Goal: Entertainment & Leisure: Browse casually

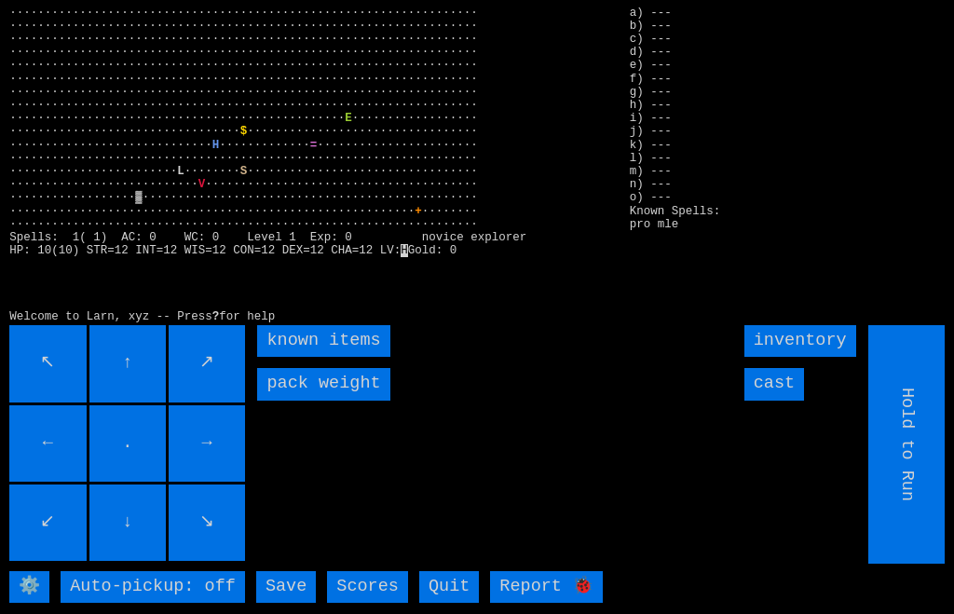
scroll to position [5, 0]
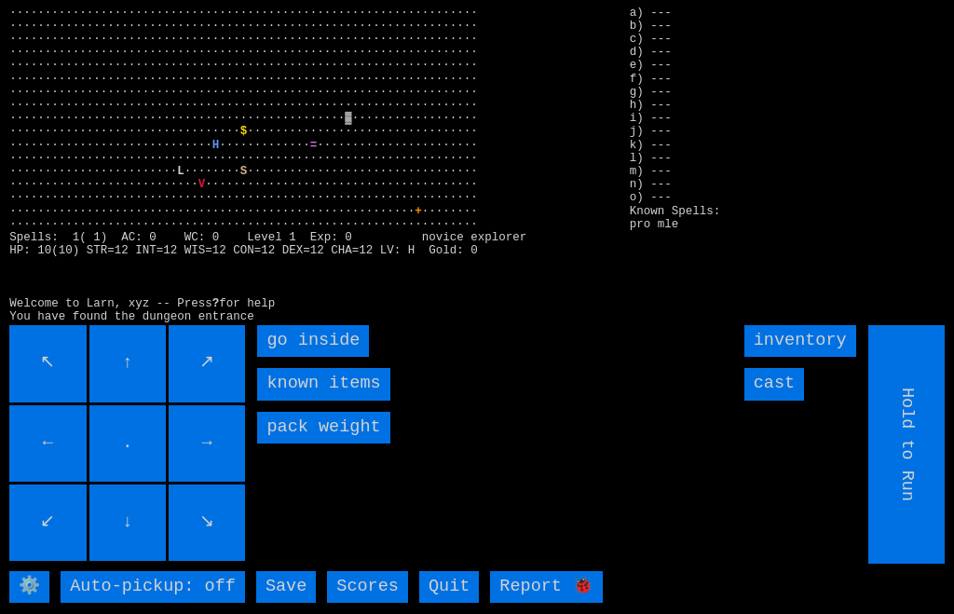
click at [267, 357] on inside "go inside" at bounding box center [313, 341] width 112 height 32
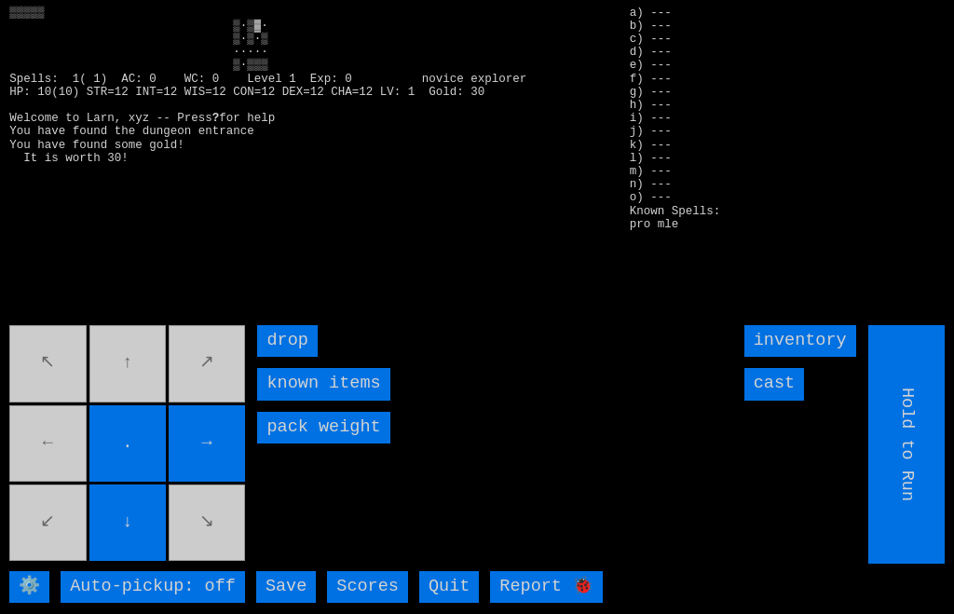
click at [138, 395] on movebuttons "↖ ↑ ↗ ← . → ↙ ↓ ↘" at bounding box center [128, 444] width 238 height 238
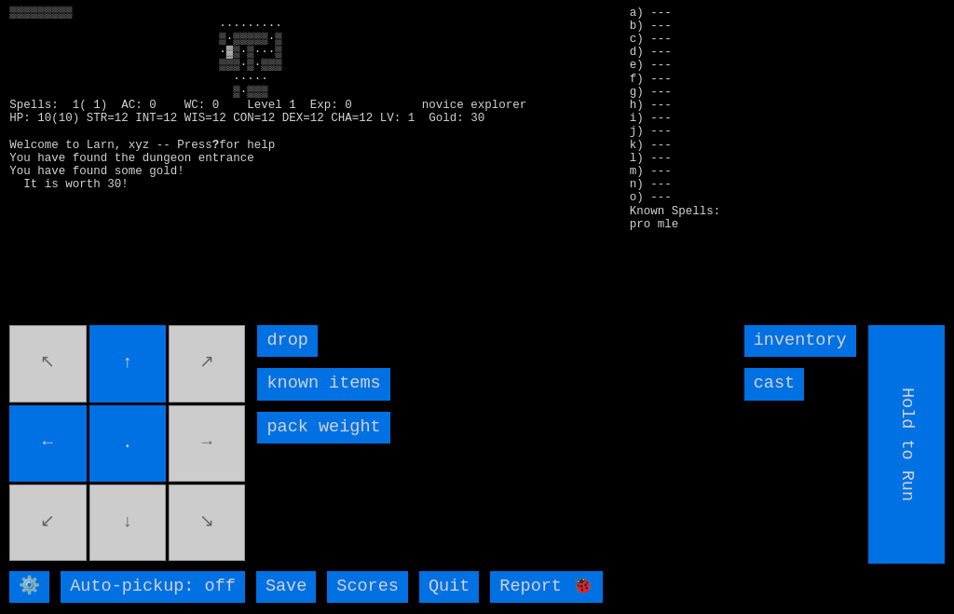
click at [146, 557] on movebuttons "↖ ↑ ↗ ← . → ↙ ↓ ↘" at bounding box center [128, 444] width 238 height 238
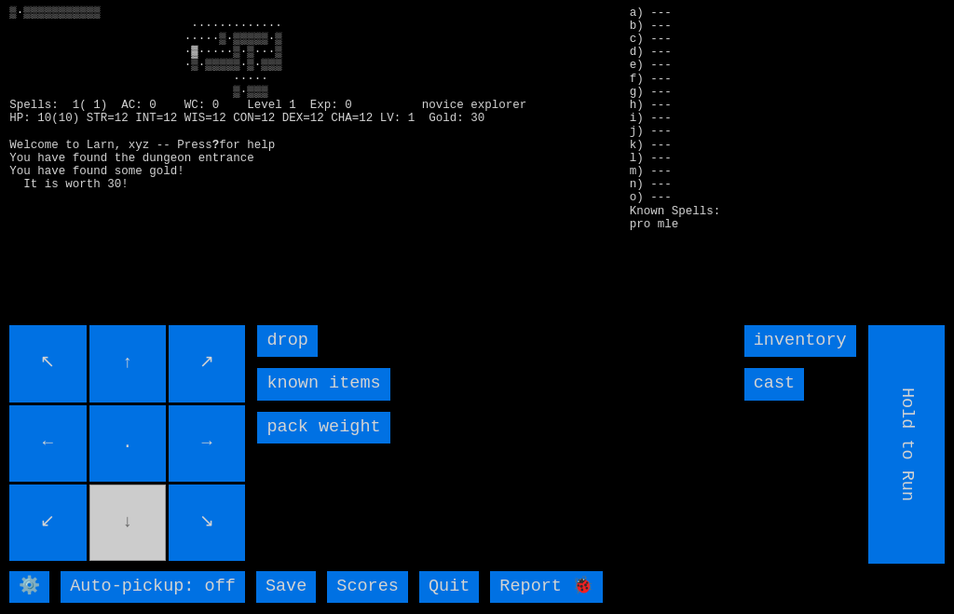
click at [138, 564] on movebuttons "↖ ↑ ↗ ← . → ↙ ↓ ↘" at bounding box center [128, 444] width 238 height 238
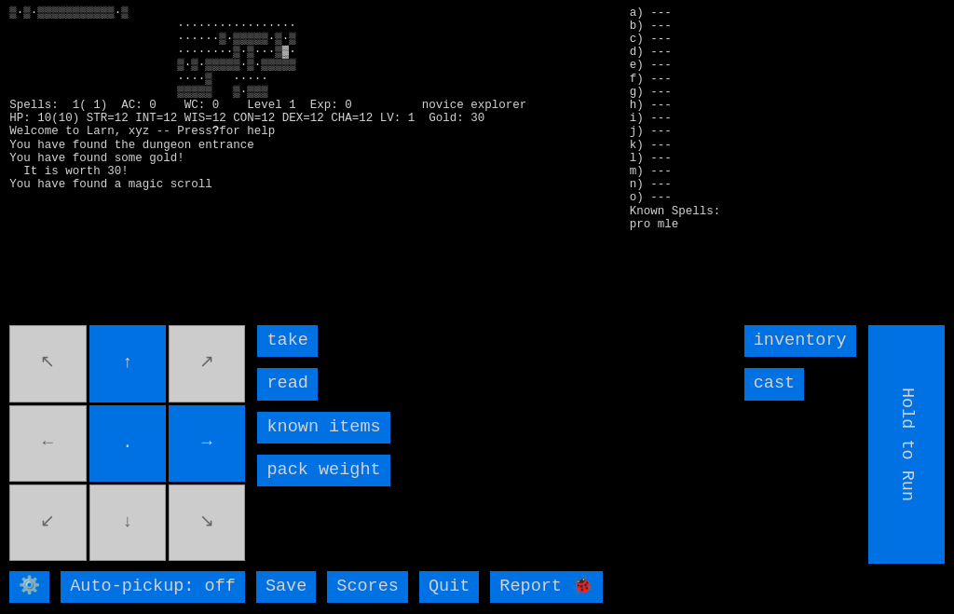
click at [140, 551] on movebuttons "↖ ↑ ↗ ← . → ↙ ↓ ↘" at bounding box center [128, 444] width 238 height 238
click at [267, 400] on input "read" at bounding box center [287, 384] width 60 height 32
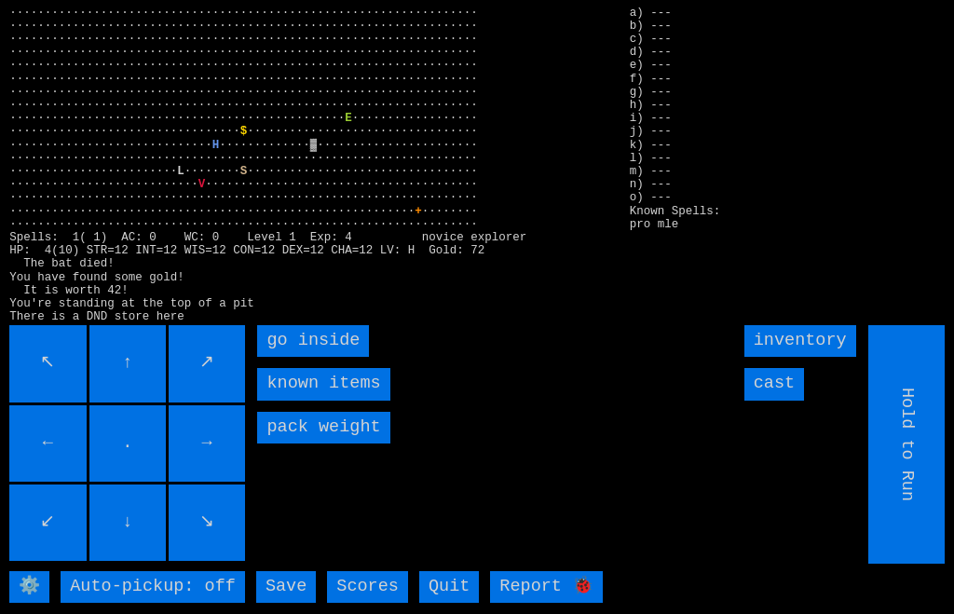
click at [280, 357] on inside "go inside" at bounding box center [313, 341] width 112 height 32
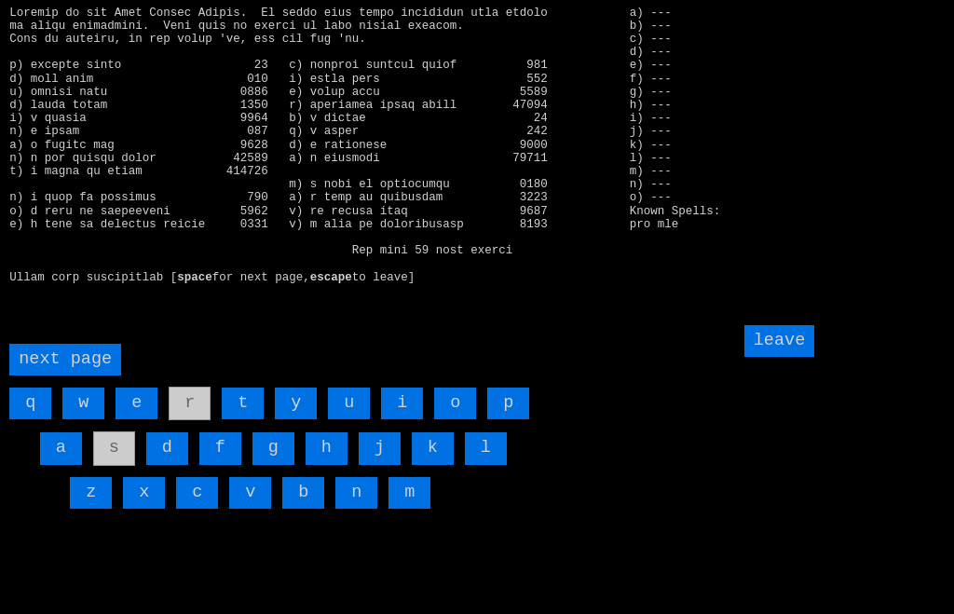
click at [43, 464] on input "a" at bounding box center [61, 448] width 42 height 32
click at [374, 464] on input "j" at bounding box center [380, 448] width 42 height 32
click at [796, 357] on input "leave" at bounding box center [779, 341] width 71 height 32
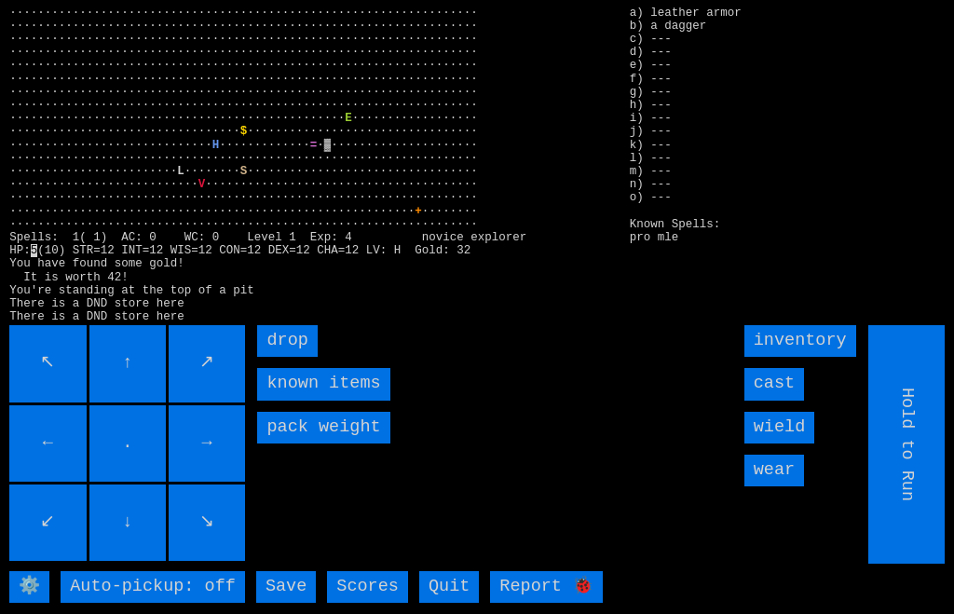
click at [792, 486] on input "wear" at bounding box center [774, 471] width 60 height 32
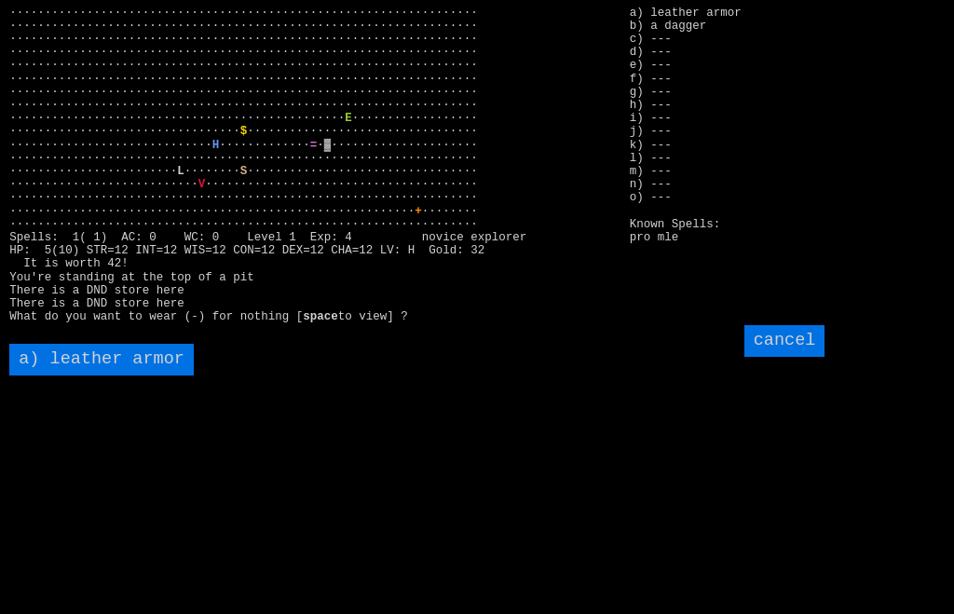
click at [54, 375] on armor "a) leather armor" at bounding box center [101, 360] width 184 height 32
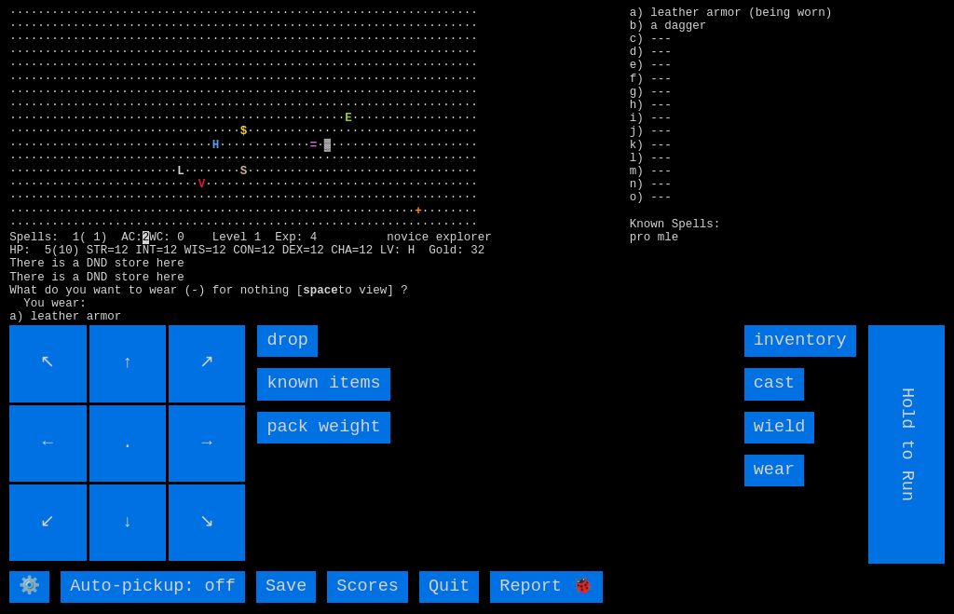
click at [804, 443] on input "wield" at bounding box center [779, 428] width 71 height 32
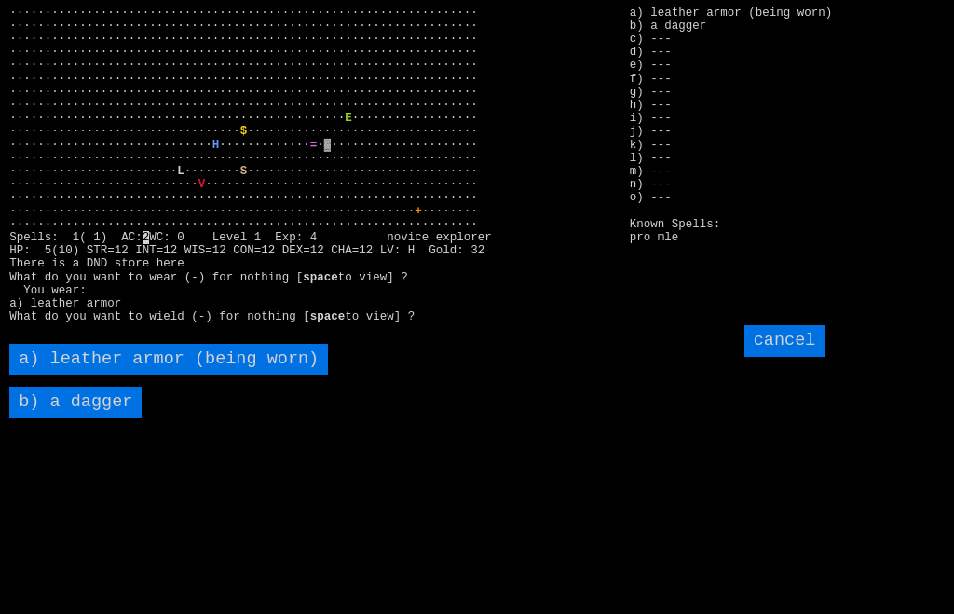
click at [75, 418] on dagger "b) a dagger" at bounding box center [75, 403] width 132 height 32
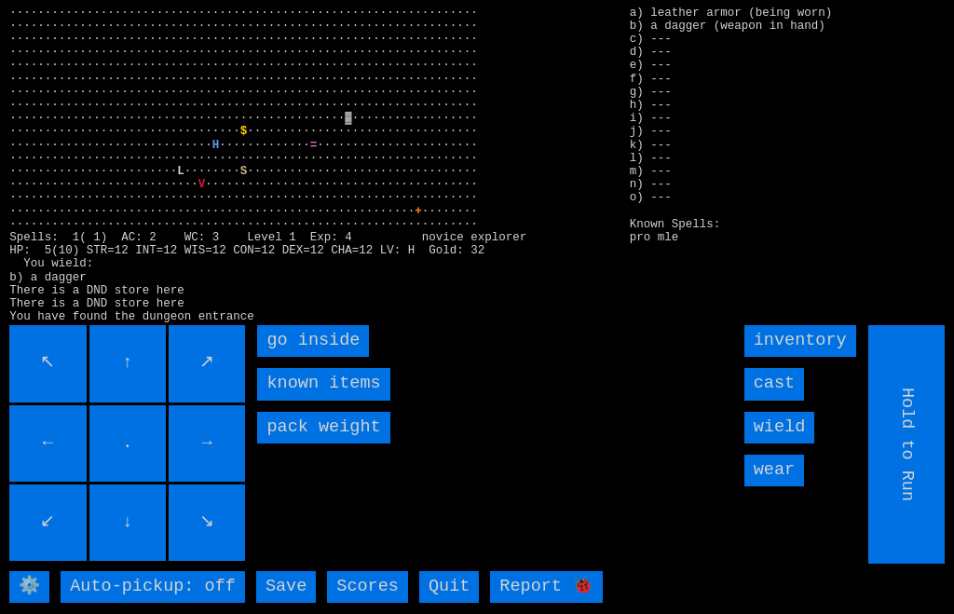
click at [269, 357] on inside "go inside" at bounding box center [313, 341] width 112 height 32
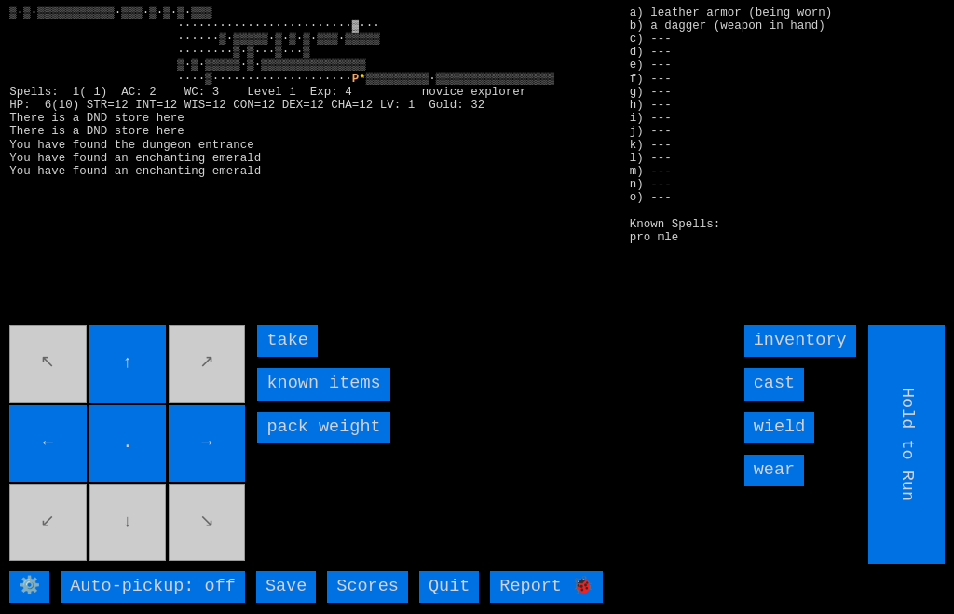
click at [268, 357] on input "take" at bounding box center [287, 341] width 60 height 32
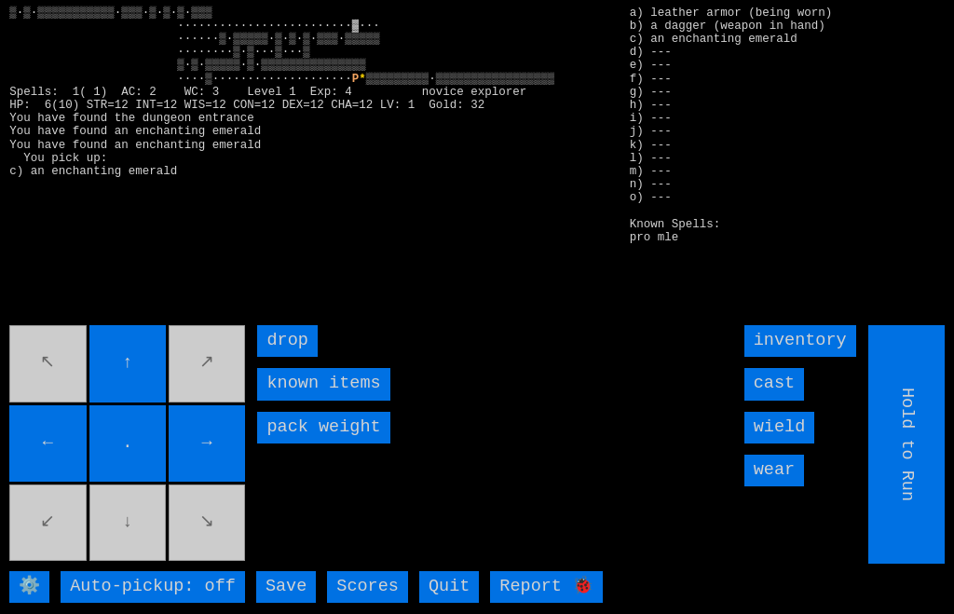
click at [49, 423] on movebuttons "↖ ↑ ↗ ← . → ↙ ↓ ↘" at bounding box center [128, 444] width 238 height 238
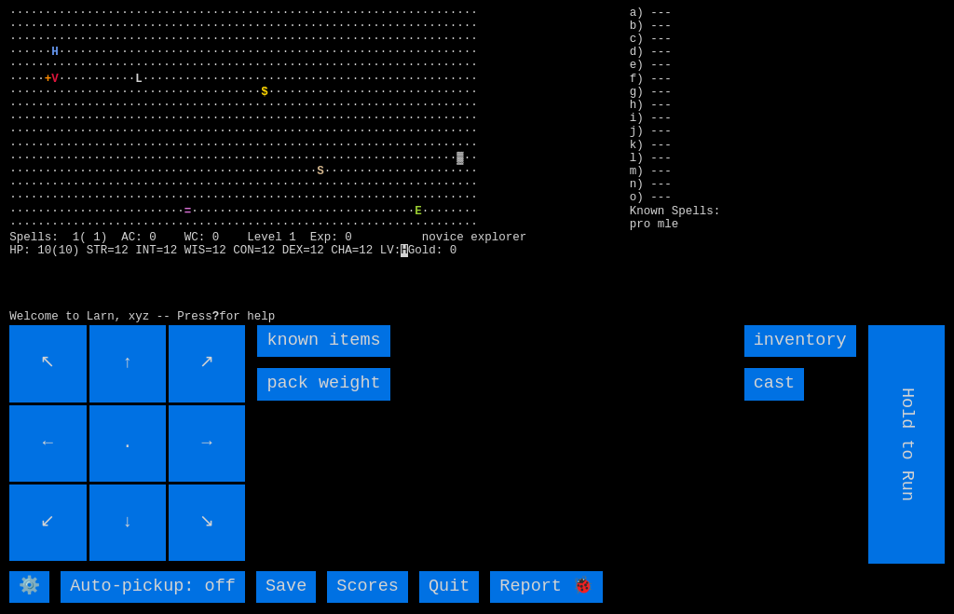
scroll to position [5, 0]
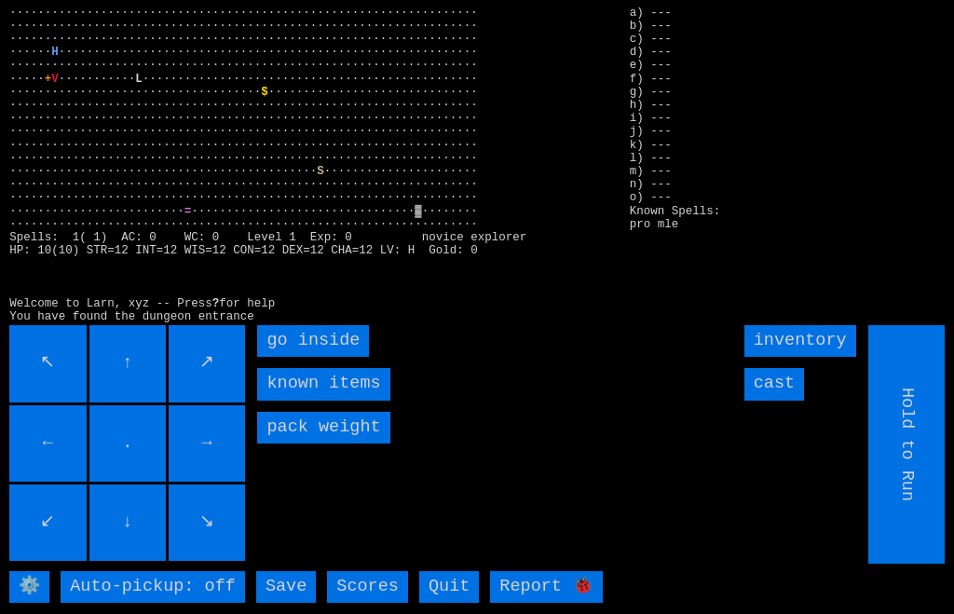
click at [274, 357] on inside "go inside" at bounding box center [313, 341] width 112 height 32
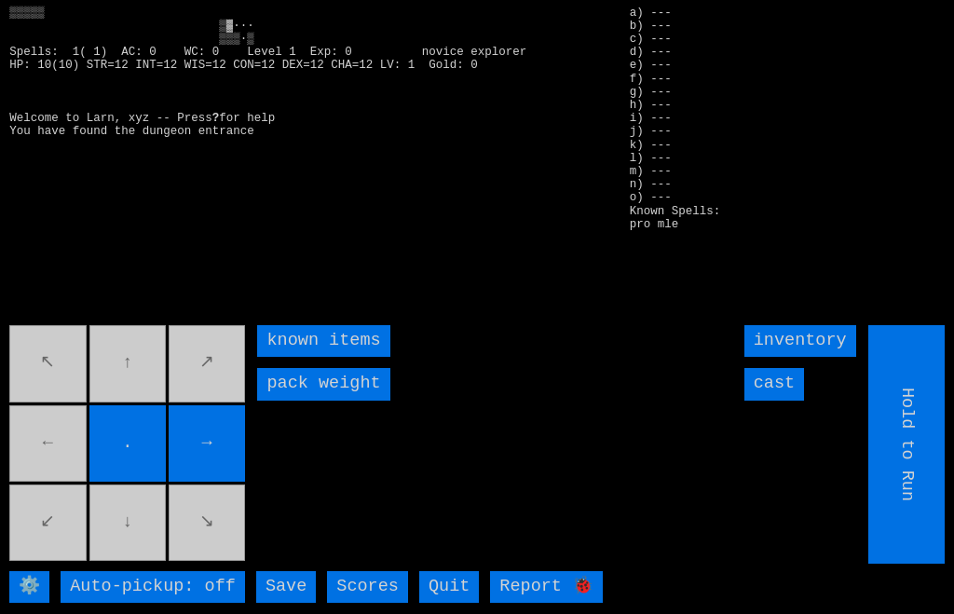
click at [45, 484] on movebuttons "↖ ↑ ↗ ← . → ↙ ↓ ↘" at bounding box center [128, 444] width 238 height 238
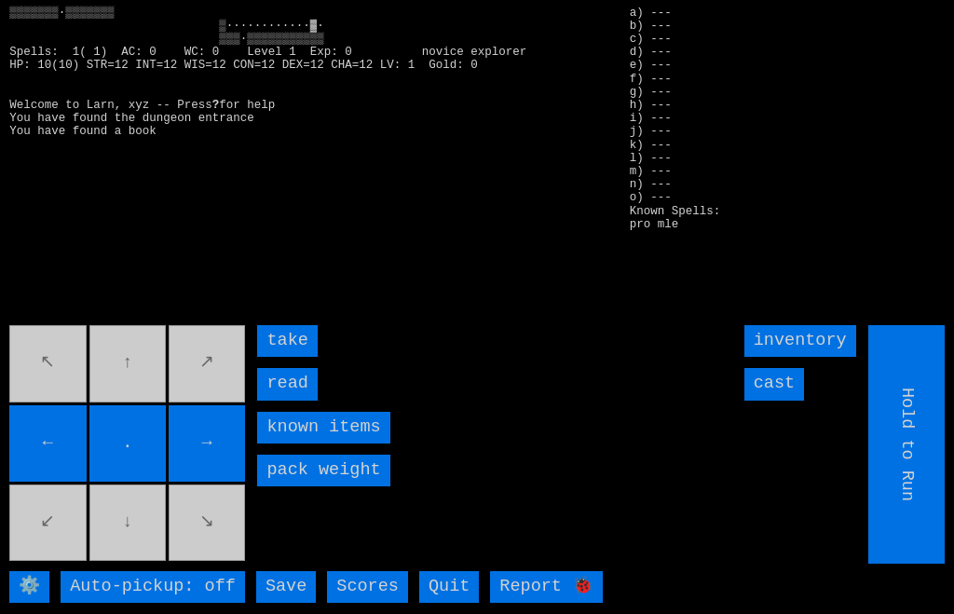
click at [261, 400] on input "read" at bounding box center [287, 384] width 60 height 32
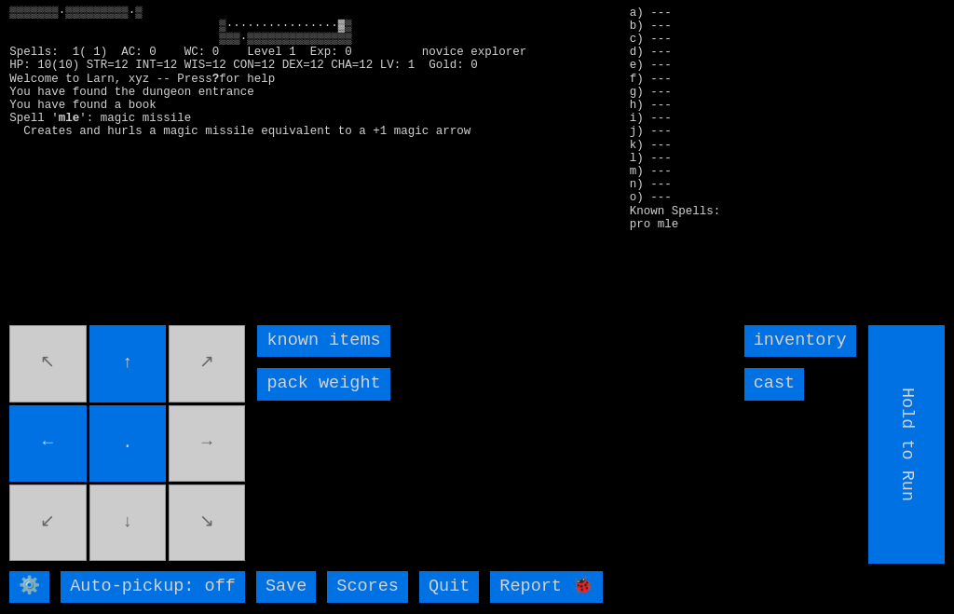
click at [218, 469] on movebuttons "↖ ↑ ↗ ← . → ↙ ↓ ↘" at bounding box center [128, 444] width 238 height 238
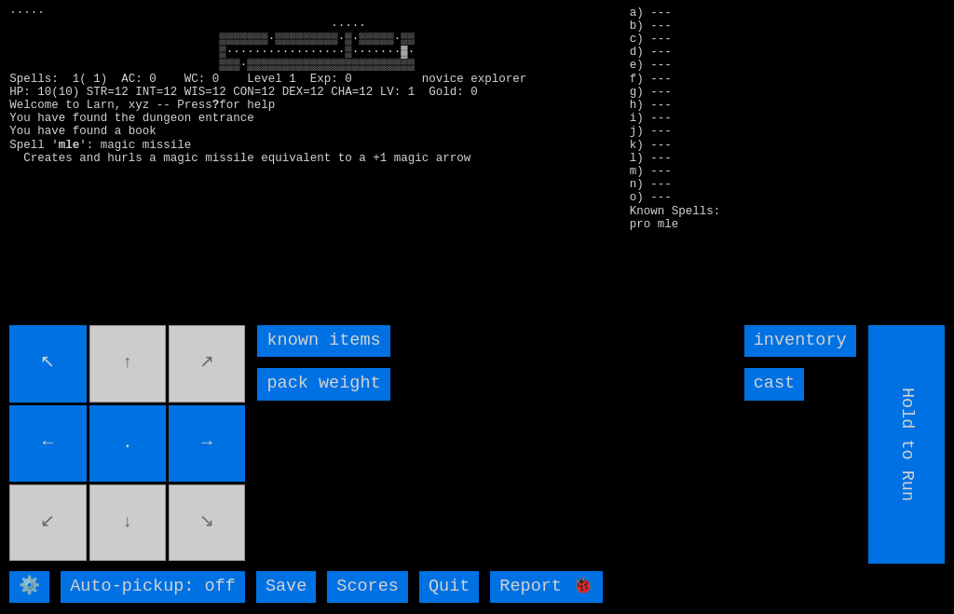
click at [141, 380] on movebuttons "↖ ↑ ↗ ← . → ↙ ↓ ↘" at bounding box center [128, 444] width 238 height 238
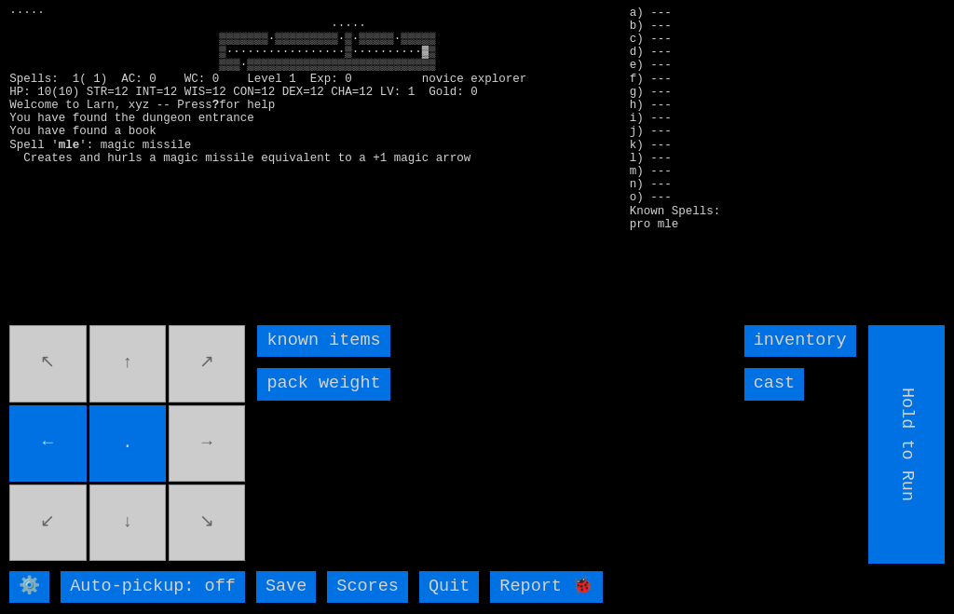
click at [205, 480] on movebuttons "↖ ↑ ↗ ← . → ↙ ↓ ↘" at bounding box center [128, 444] width 238 height 238
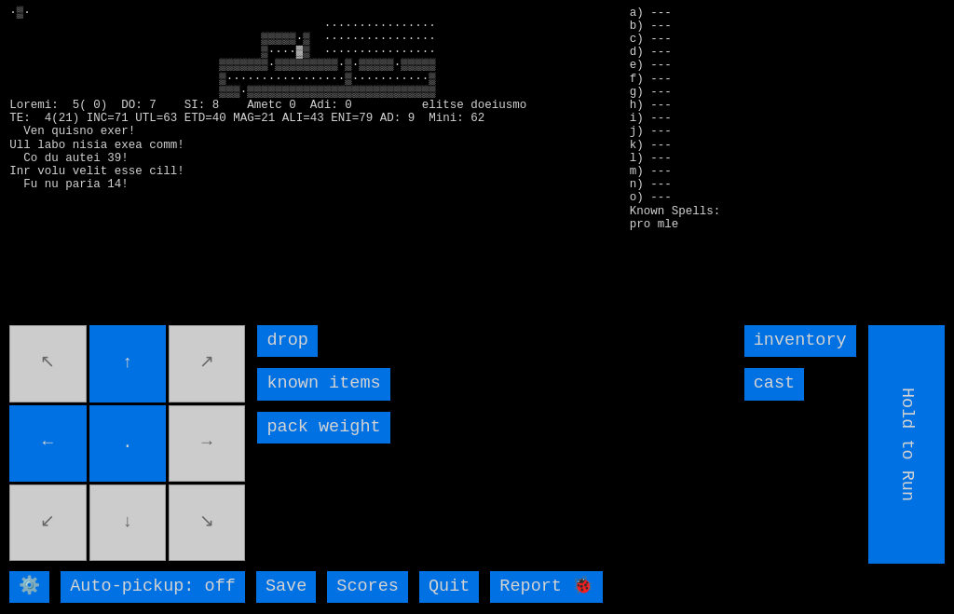
click at [203, 485] on movebuttons "↖ ↑ ↗ ← . → ↙ ↓ ↘" at bounding box center [128, 444] width 238 height 238
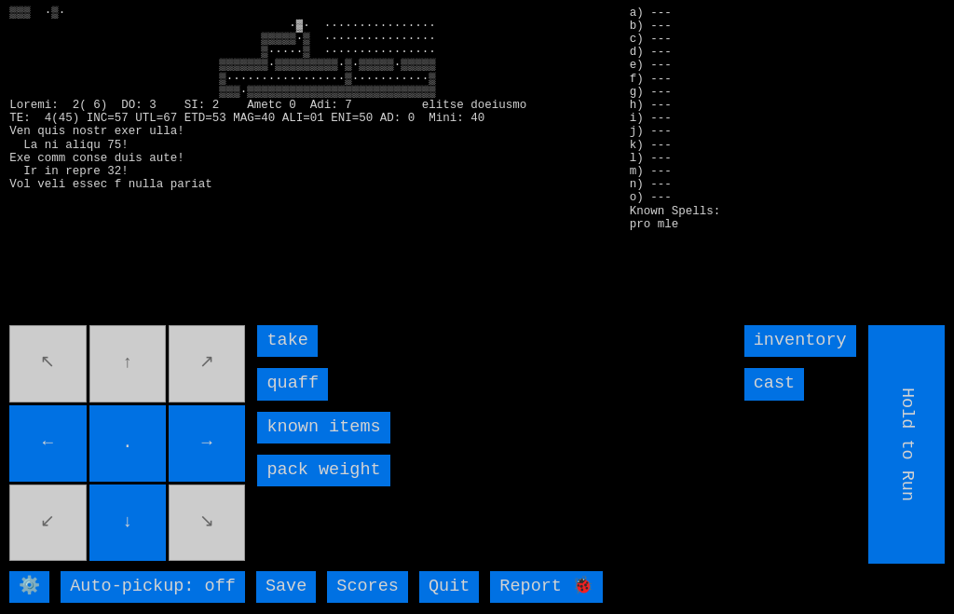
click at [281, 400] on input "quaff" at bounding box center [292, 384] width 71 height 32
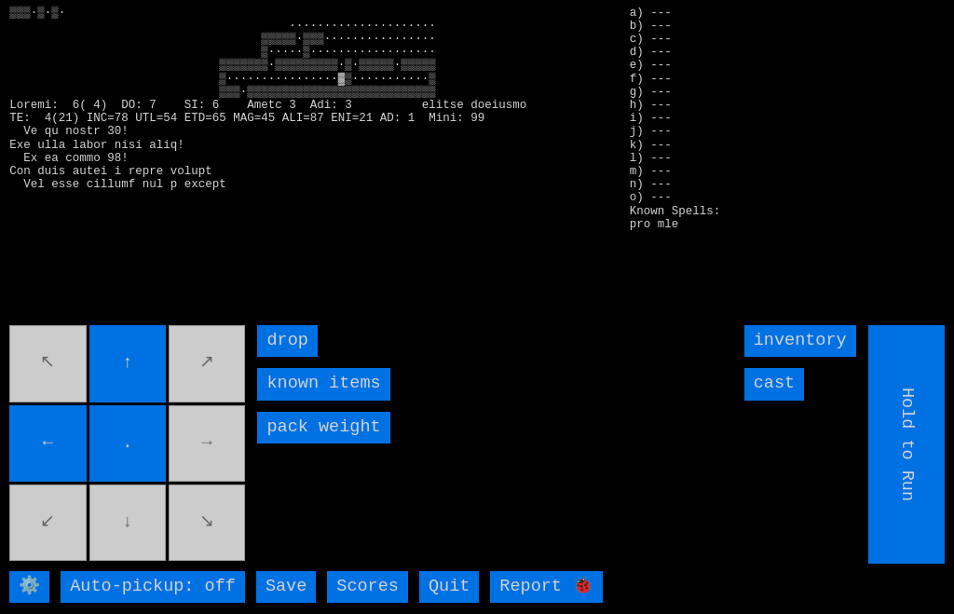
click at [143, 564] on movebuttons "↖ ↑ ↗ ← . → ↙ ↓ ↘" at bounding box center [128, 444] width 238 height 238
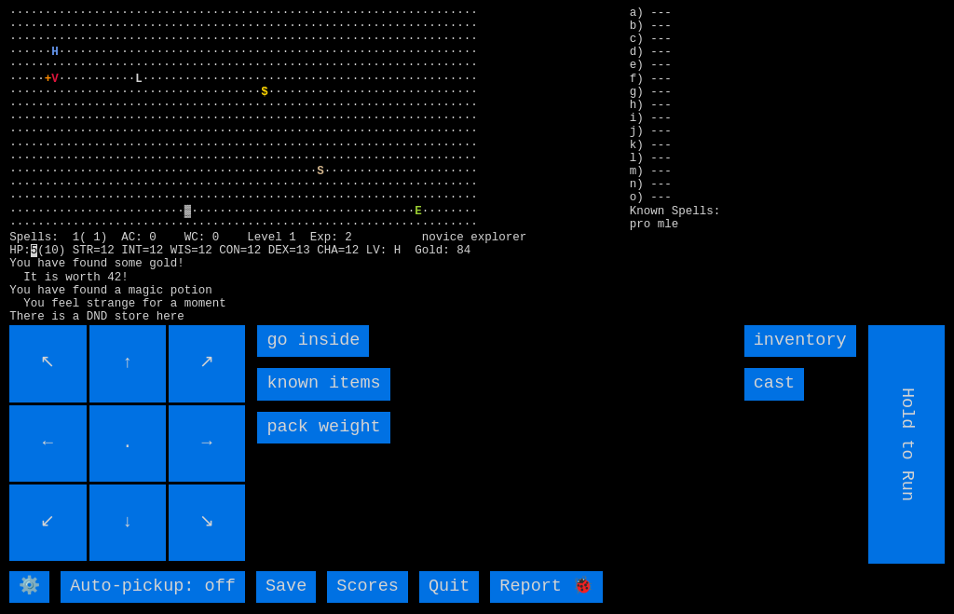
click at [270, 357] on inside "go inside" at bounding box center [313, 341] width 112 height 32
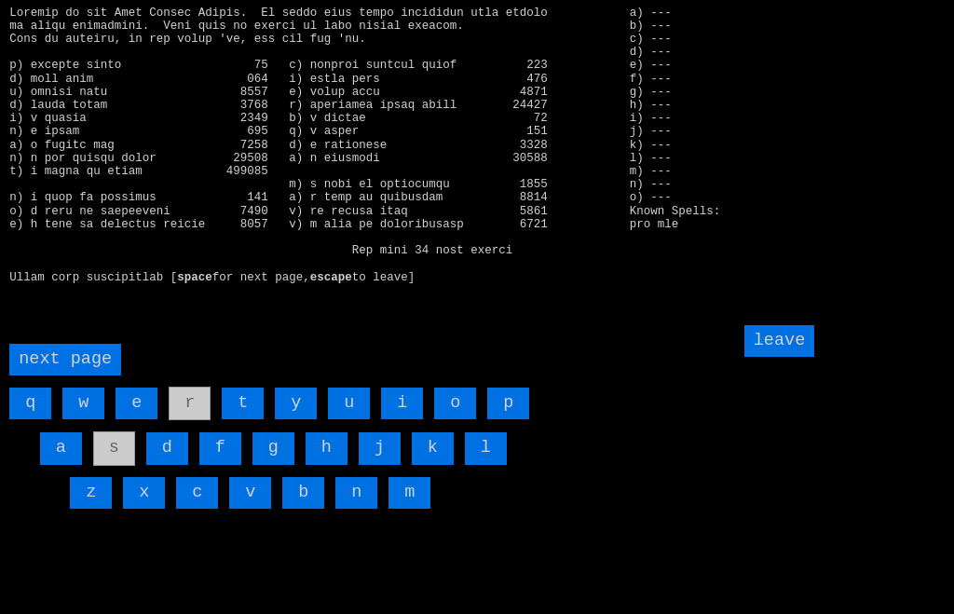
click at [45, 464] on input "a" at bounding box center [61, 448] width 42 height 32
click at [385, 464] on input "j" at bounding box center [380, 448] width 42 height 32
click at [813, 357] on input "leave" at bounding box center [779, 341] width 71 height 32
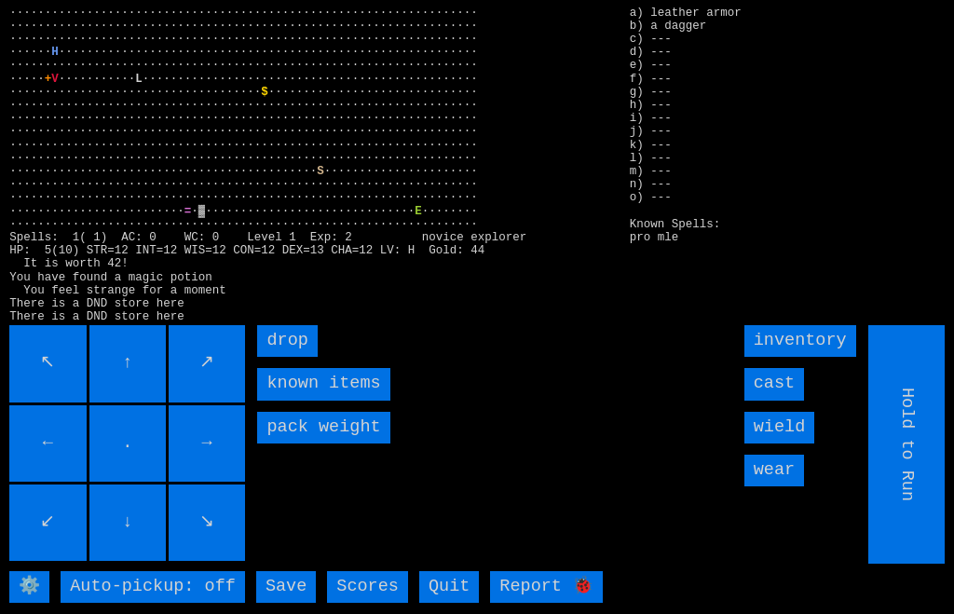
click at [795, 486] on input "wear" at bounding box center [774, 471] width 60 height 32
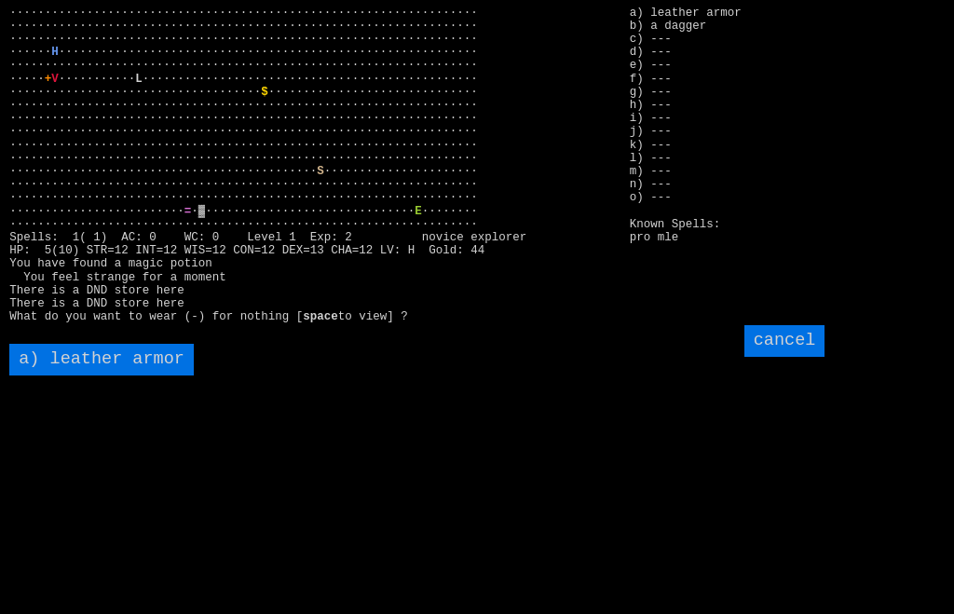
click at [95, 375] on armor "a) leather armor" at bounding box center [101, 360] width 184 height 32
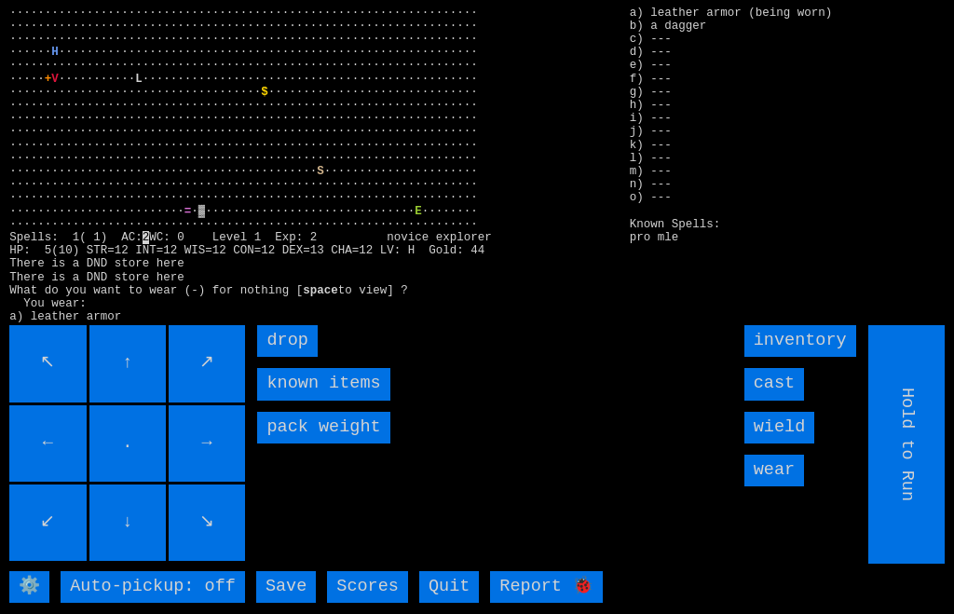
click at [801, 443] on input "wield" at bounding box center [779, 428] width 71 height 32
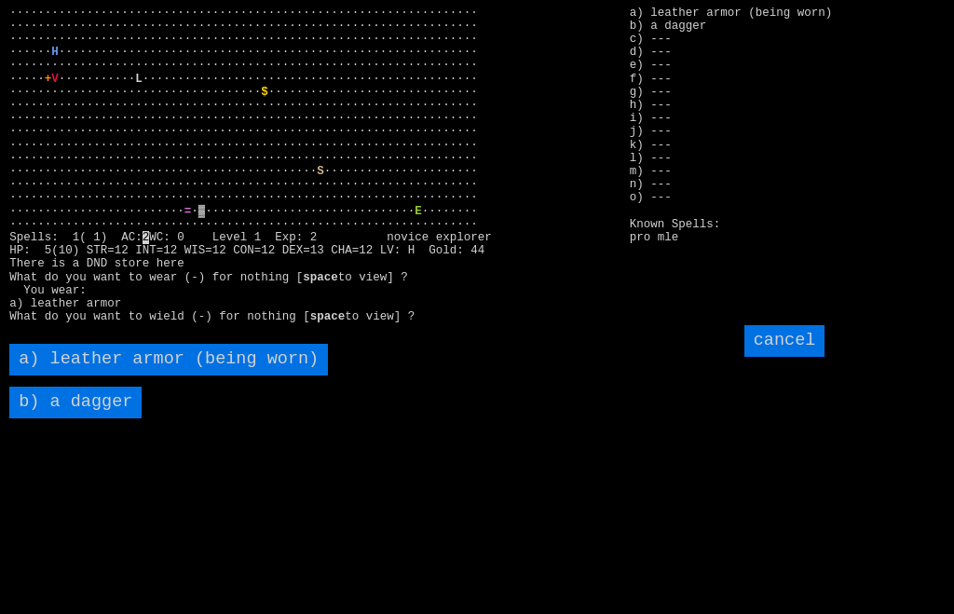
click at [88, 418] on dagger "b) a dagger" at bounding box center [75, 403] width 132 height 32
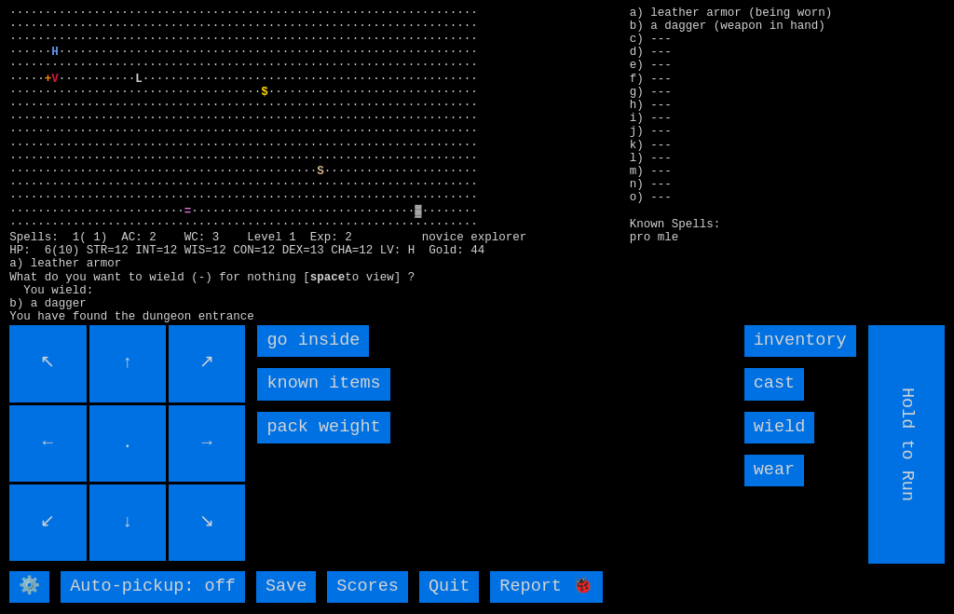
click at [278, 357] on inside "go inside" at bounding box center [313, 341] width 112 height 32
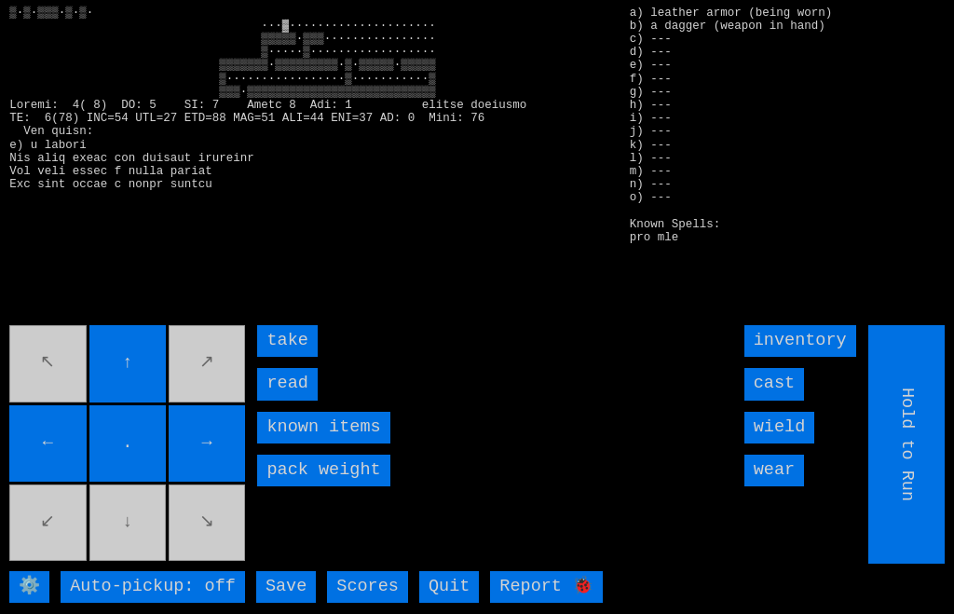
click at [265, 400] on input "read" at bounding box center [287, 384] width 60 height 32
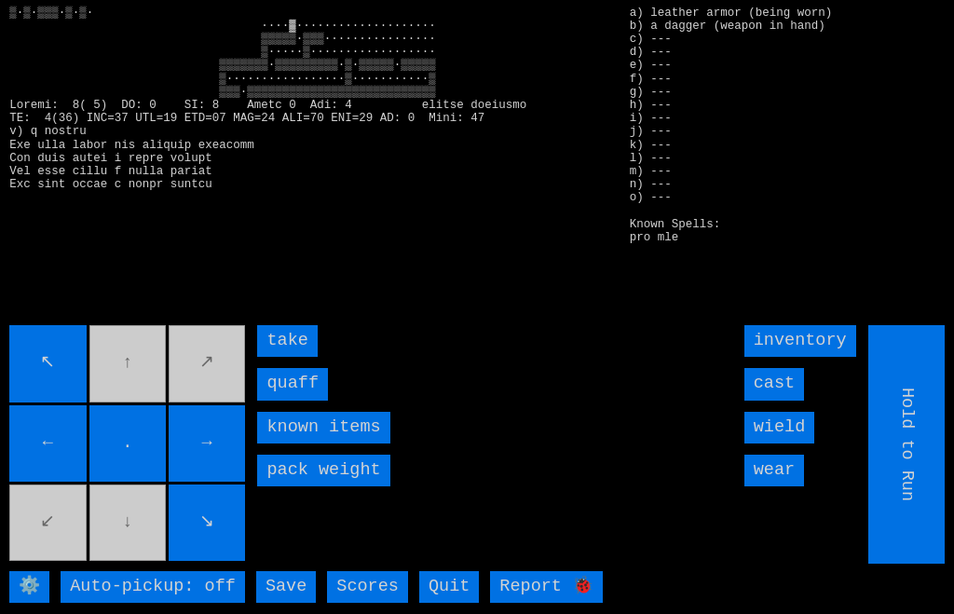
click at [274, 400] on input "quaff" at bounding box center [292, 384] width 71 height 32
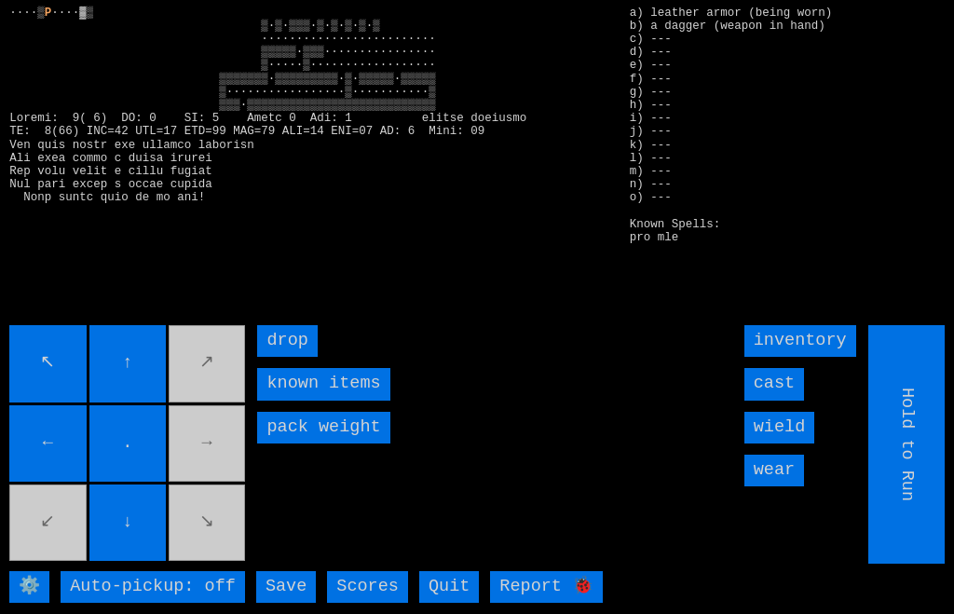
click at [219, 494] on movebuttons "↖ ↑ ↗ ← . → ↙ ↓ ↘" at bounding box center [128, 444] width 238 height 238
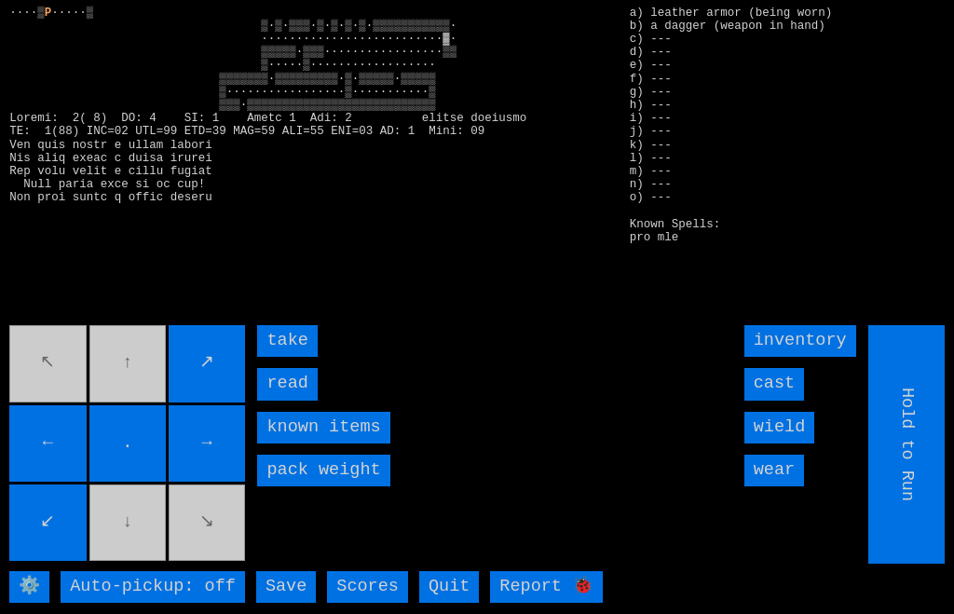
click at [279, 400] on input "read" at bounding box center [287, 384] width 60 height 32
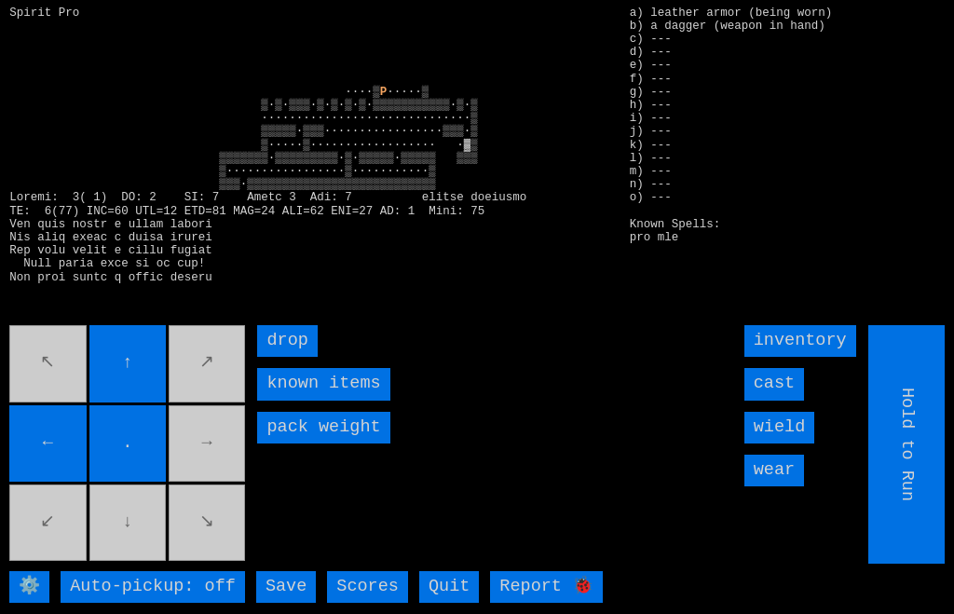
click at [159, 564] on movebuttons "↖ ↑ ↗ ← . → ↙ ↓ ↘" at bounding box center [128, 444] width 238 height 238
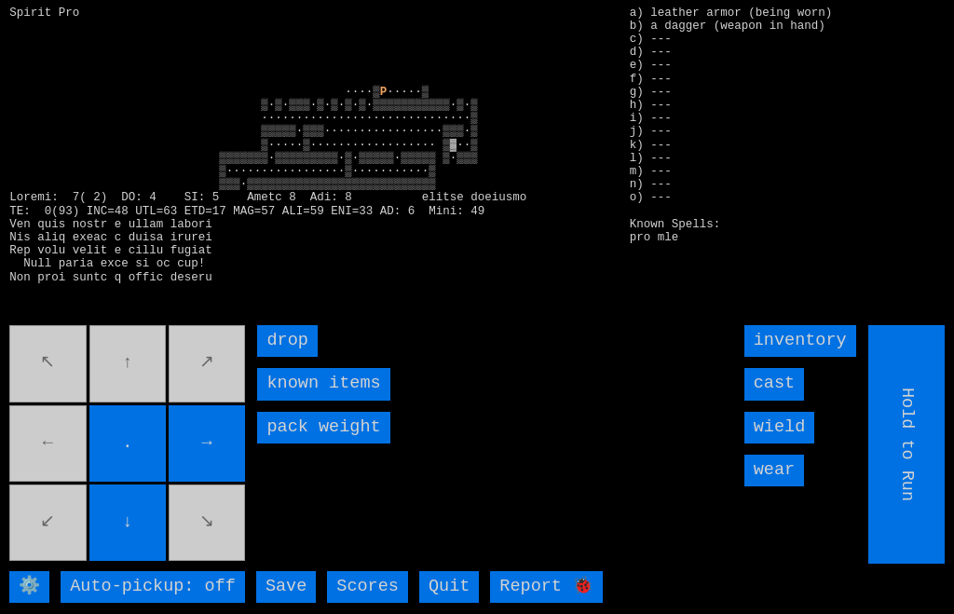
click at [60, 492] on movebuttons "↖ ↑ ↗ ← . → ↙ ↓ ↘" at bounding box center [128, 444] width 238 height 238
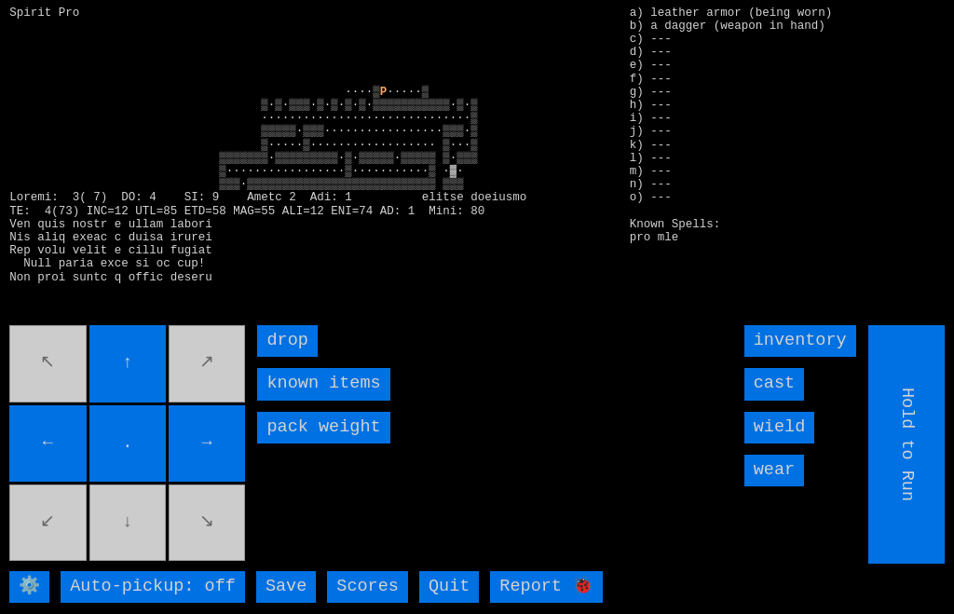
click at [144, 564] on movebuttons "↖ ↑ ↗ ← . → ↙ ↓ ↘" at bounding box center [128, 444] width 238 height 238
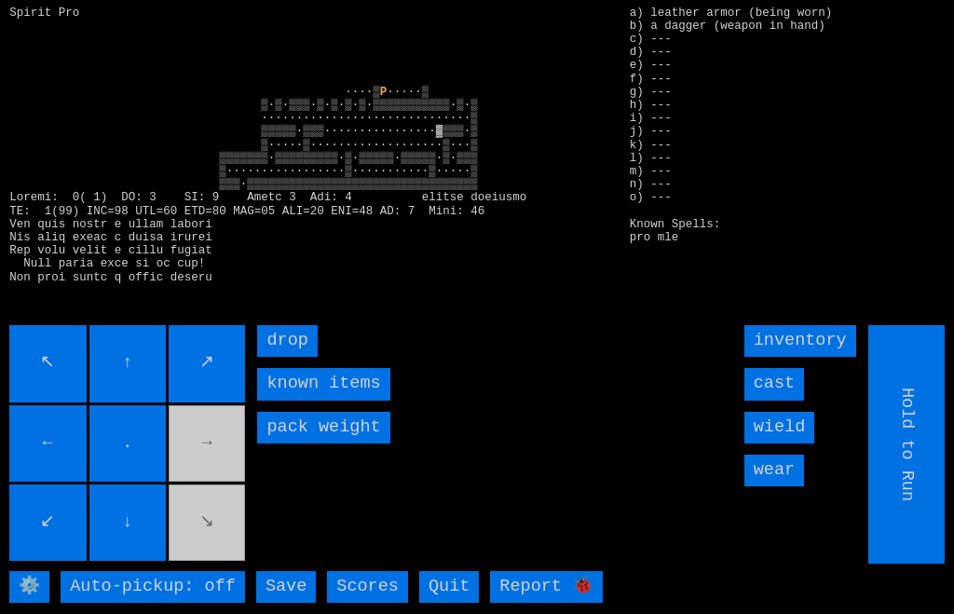
click at [164, 401] on input "↑" at bounding box center [127, 363] width 76 height 76
click at [219, 464] on movebuttons "↖ ↑ ↗ ← . → ↙ ↓ ↘" at bounding box center [128, 444] width 238 height 238
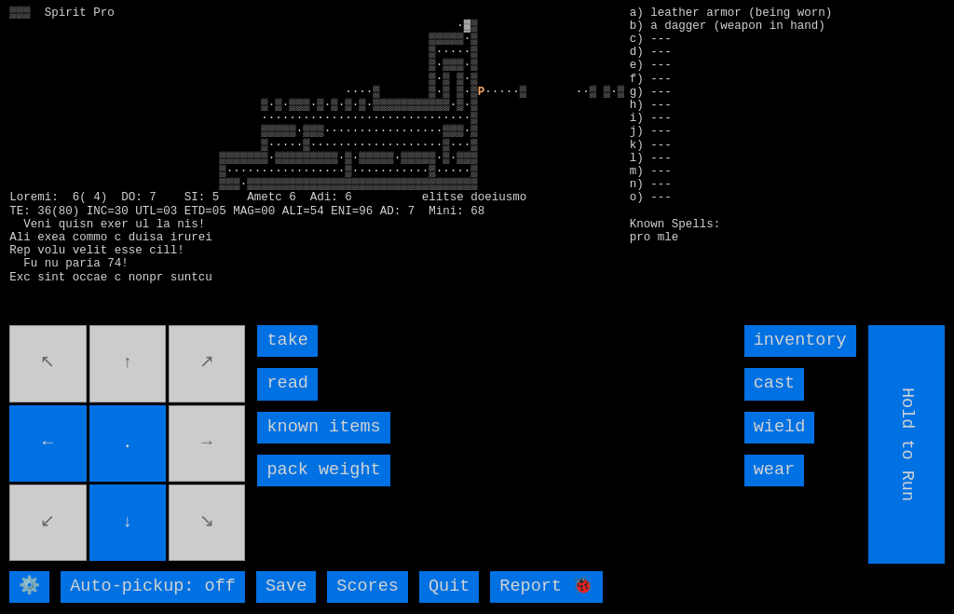
click at [161, 386] on movebuttons "↖ ↑ ↗ ← . → ↙ ↓ ↘" at bounding box center [128, 444] width 238 height 238
click at [268, 400] on input "read" at bounding box center [287, 384] width 60 height 32
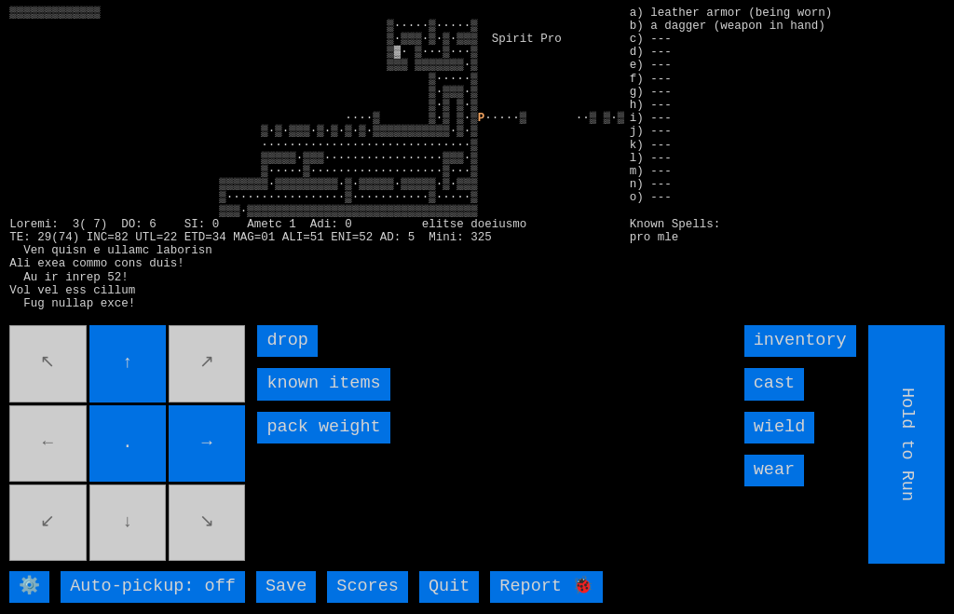
click at [142, 562] on movebuttons "↖ ↑ ↗ ← . → ↙ ↓ ↘" at bounding box center [128, 444] width 238 height 238
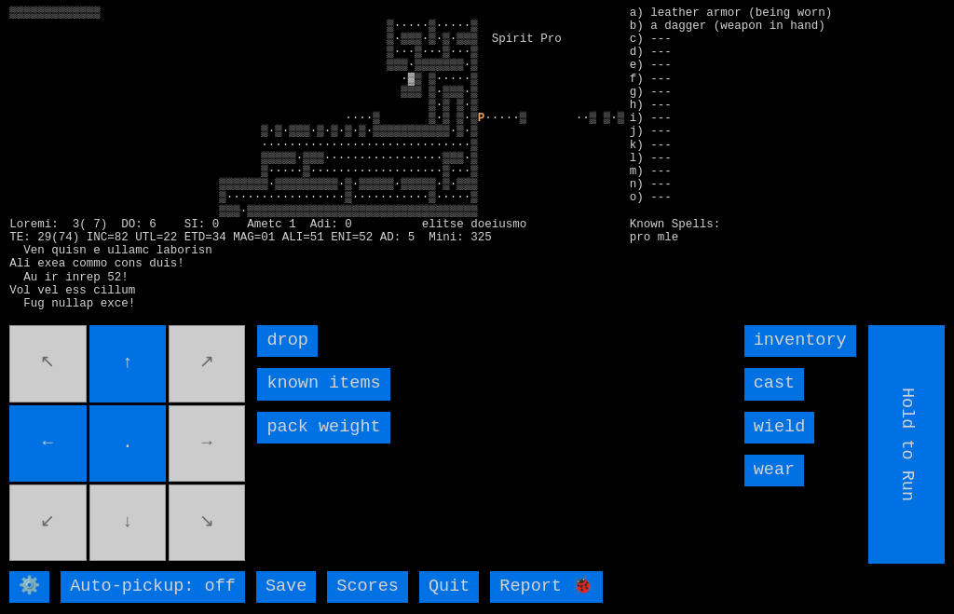
click at [160, 563] on movebuttons "↖ ↑ ↗ ← . → ↙ ↓ ↘" at bounding box center [128, 444] width 238 height 238
click at [159, 562] on movebuttons "↖ ↑ ↗ ← . → ↙ ↓ ↘" at bounding box center [128, 444] width 238 height 238
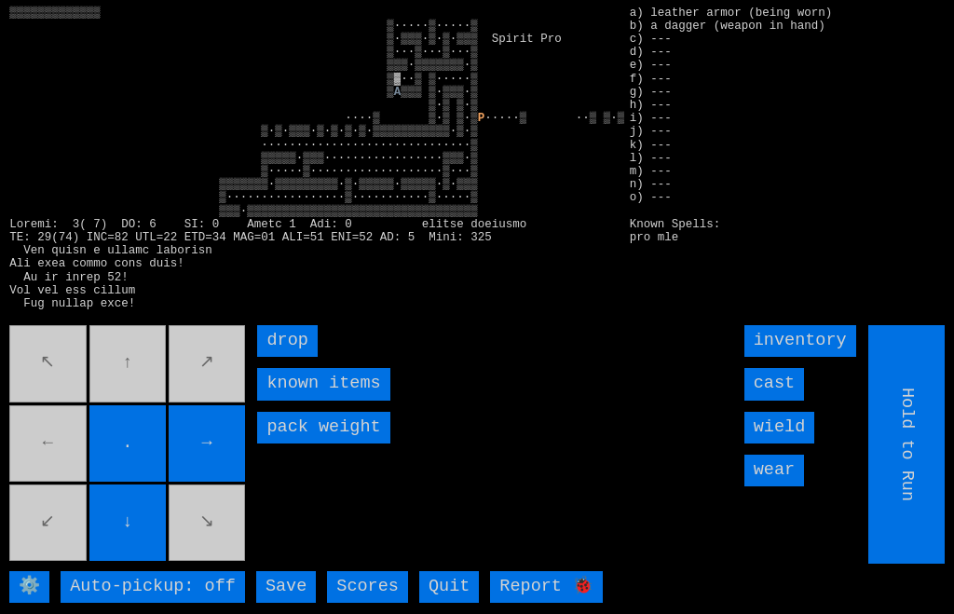
click at [71, 473] on movebuttons "↖ ↑ ↗ ← . → ↙ ↓ ↘" at bounding box center [128, 444] width 238 height 238
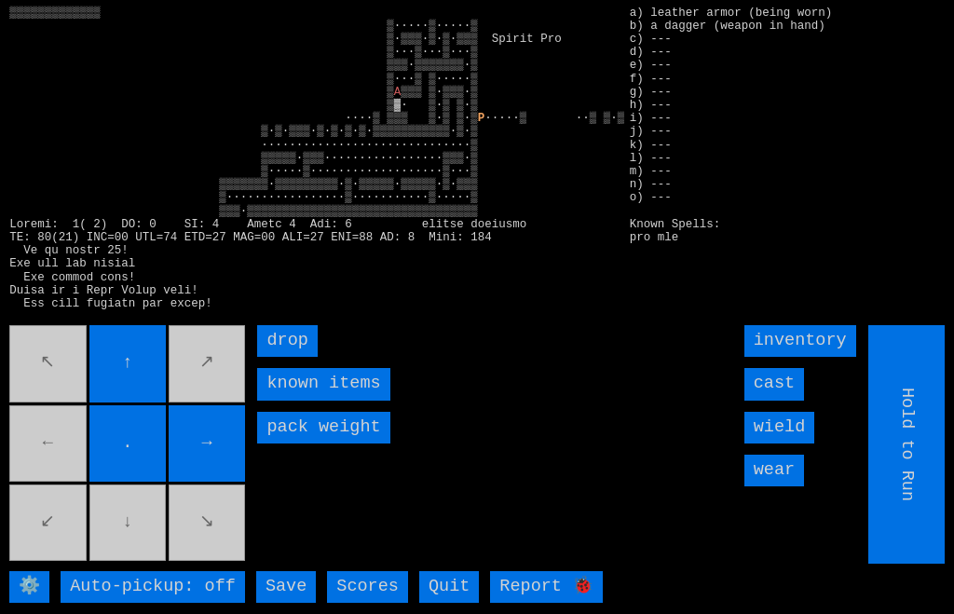
click at [150, 564] on movebuttons "↖ ↑ ↗ ← . → ↙ ↓ ↘" at bounding box center [128, 444] width 238 height 238
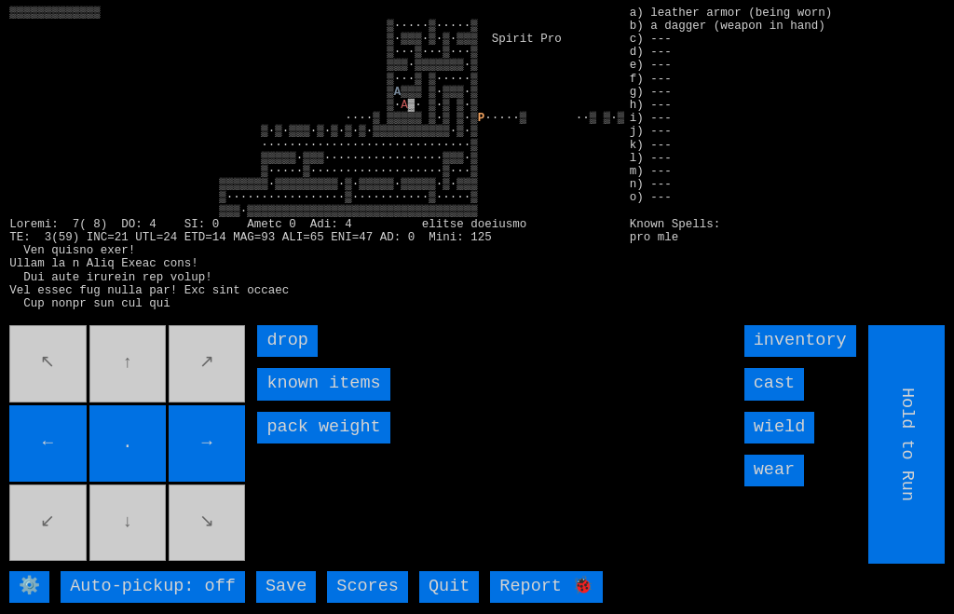
click at [788, 400] on input "cast" at bounding box center [774, 384] width 60 height 32
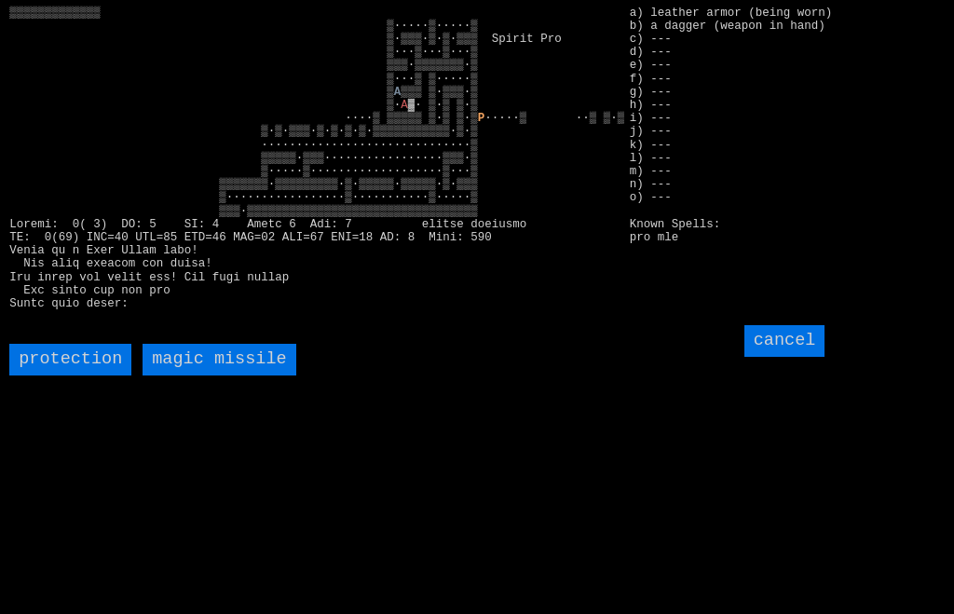
click at [171, 375] on missile "magic missile" at bounding box center [219, 360] width 153 height 32
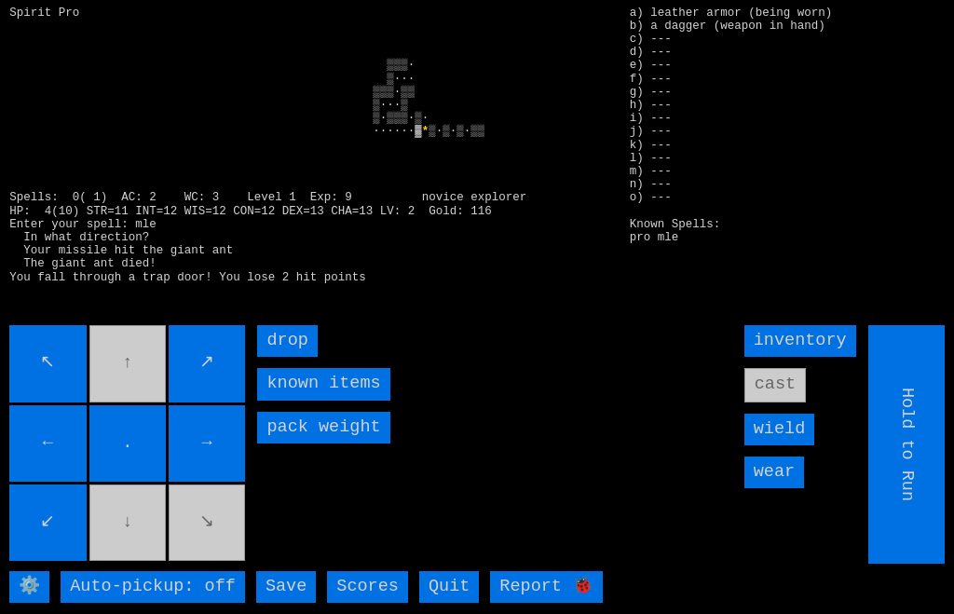
click at [143, 415] on movebuttons "↖ ↑ ↗ ← . → ↙ ↓ ↘" at bounding box center [128, 444] width 238 height 238
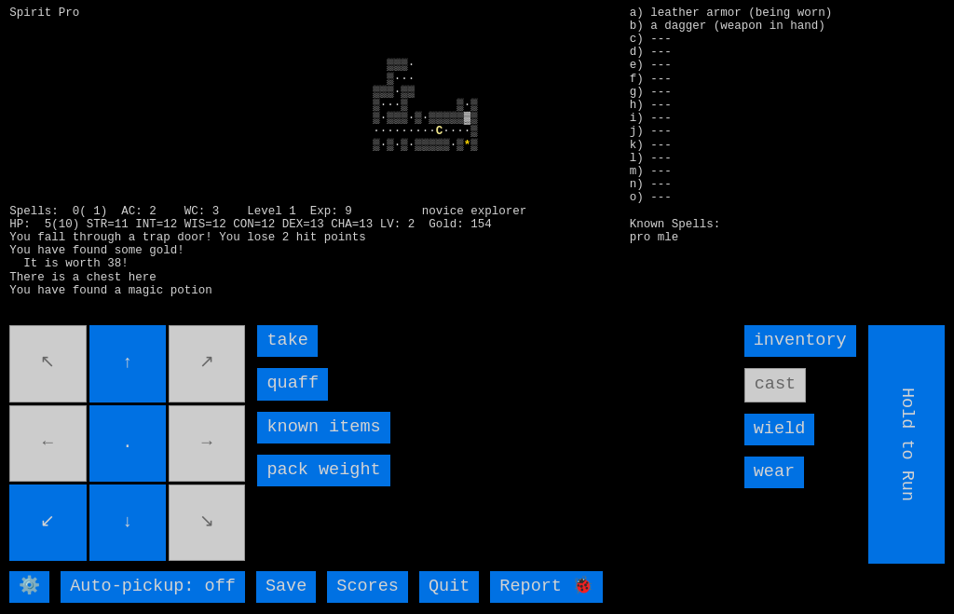
click at [278, 400] on input "quaff" at bounding box center [292, 384] width 71 height 32
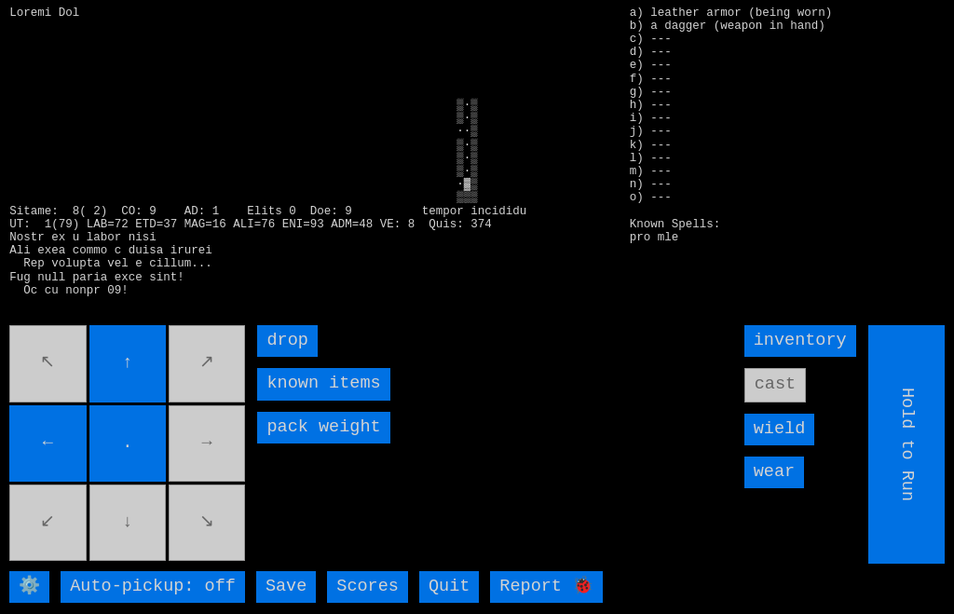
click at [144, 564] on movebuttons "↖ ↑ ↗ ← . → ↙ ↓ ↘" at bounding box center [128, 444] width 238 height 238
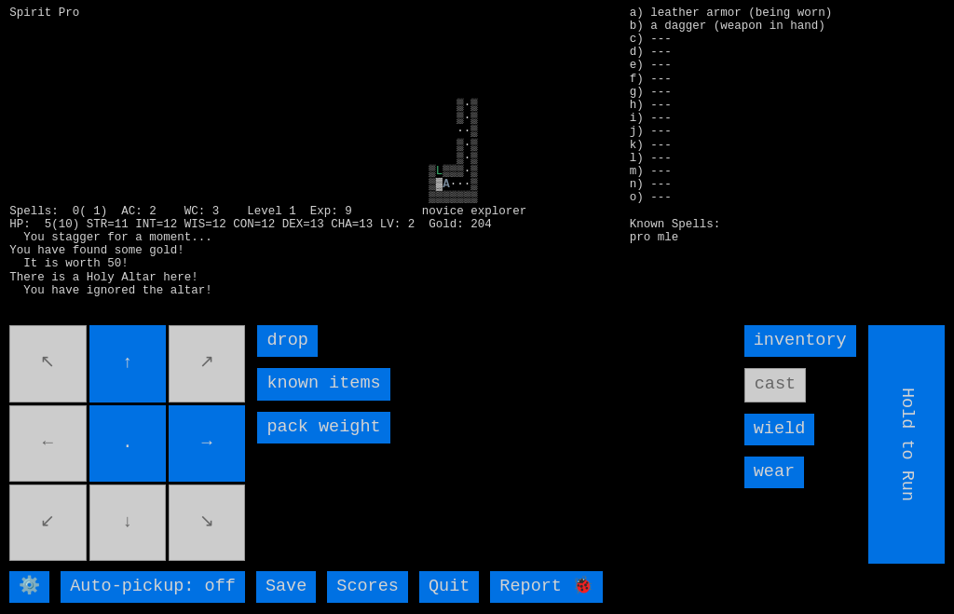
click at [61, 488] on movebuttons "↖ ↑ ↗ ← . → ↙ ↓ ↘" at bounding box center [128, 444] width 238 height 238
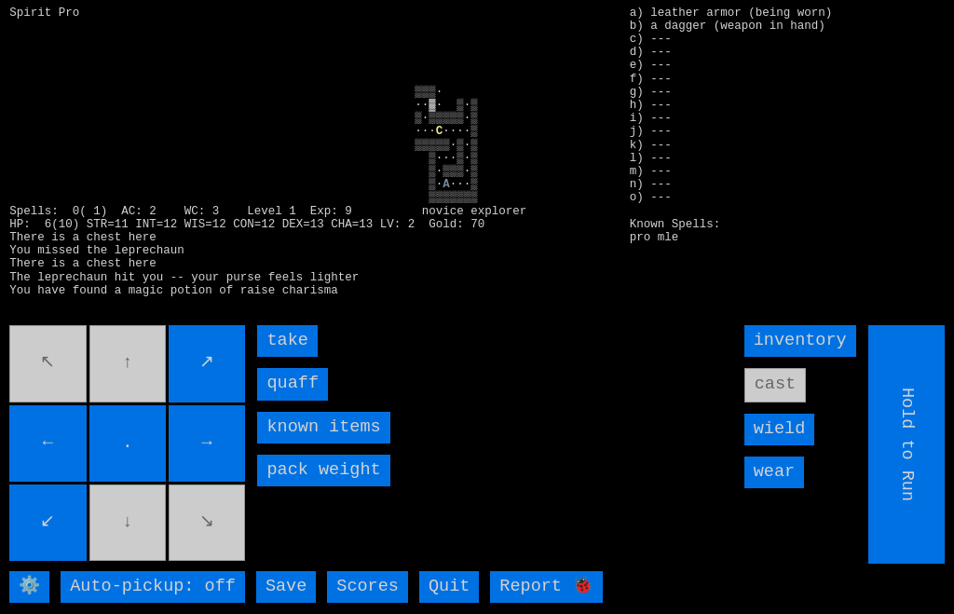
click at [272, 400] on input "quaff" at bounding box center [292, 384] width 71 height 32
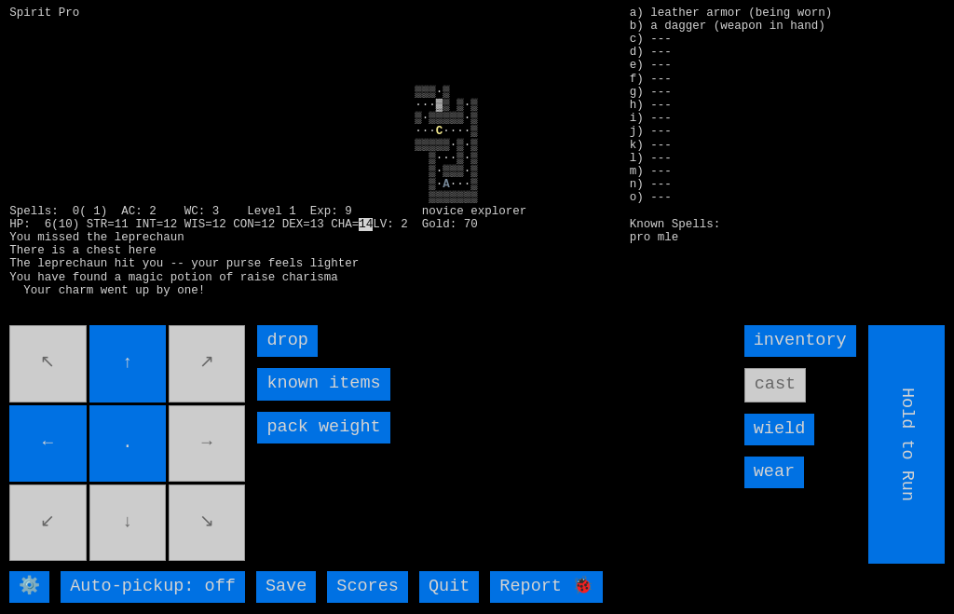
click at [220, 475] on movebuttons "↖ ↑ ↗ ← . → ↙ ↓ ↘" at bounding box center [128, 444] width 238 height 238
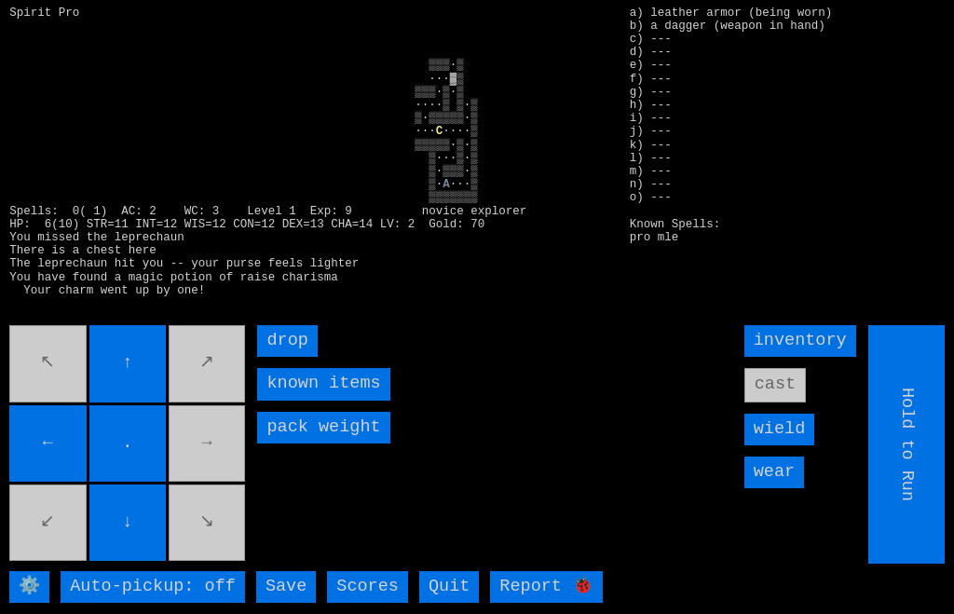
click at [225, 477] on movebuttons "↖ ↑ ↗ ← . → ↙ ↓ ↘" at bounding box center [128, 444] width 238 height 238
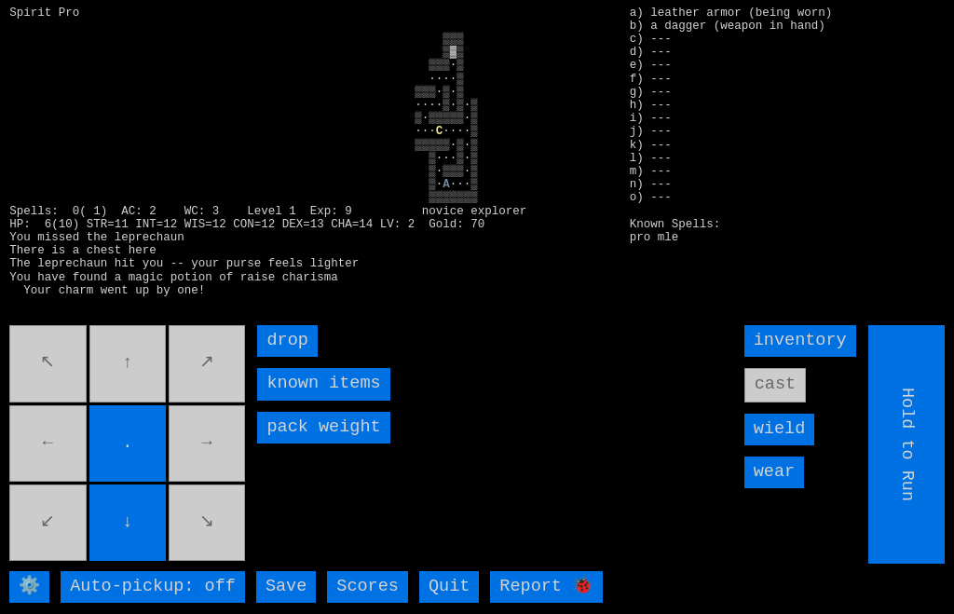
click at [151, 403] on movebuttons "↖ ↑ ↗ ← . → ↙ ↓ ↘" at bounding box center [128, 444] width 238 height 238
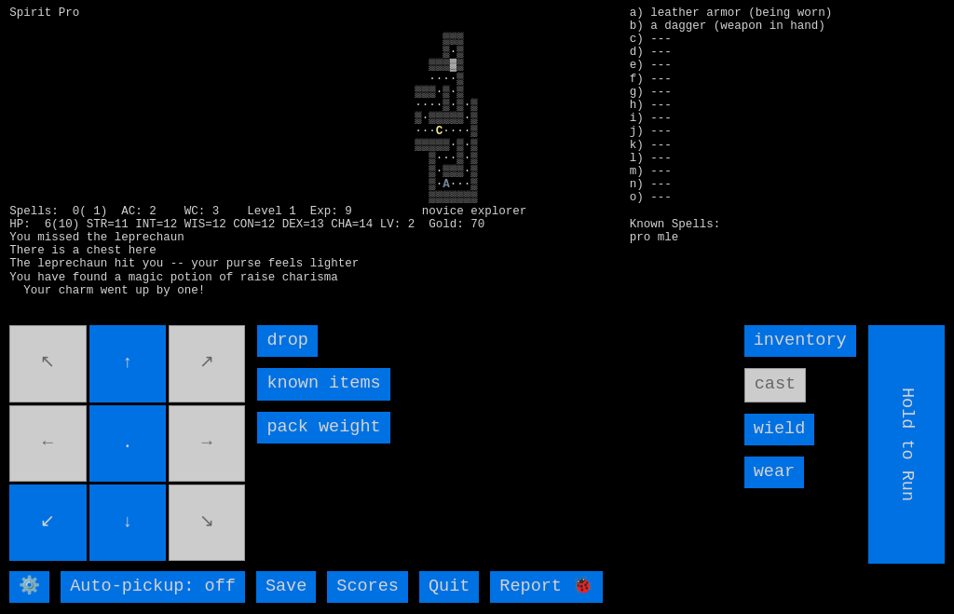
click at [49, 486] on movebuttons "↖ ↑ ↗ ← . → ↙ ↓ ↘" at bounding box center [128, 444] width 238 height 238
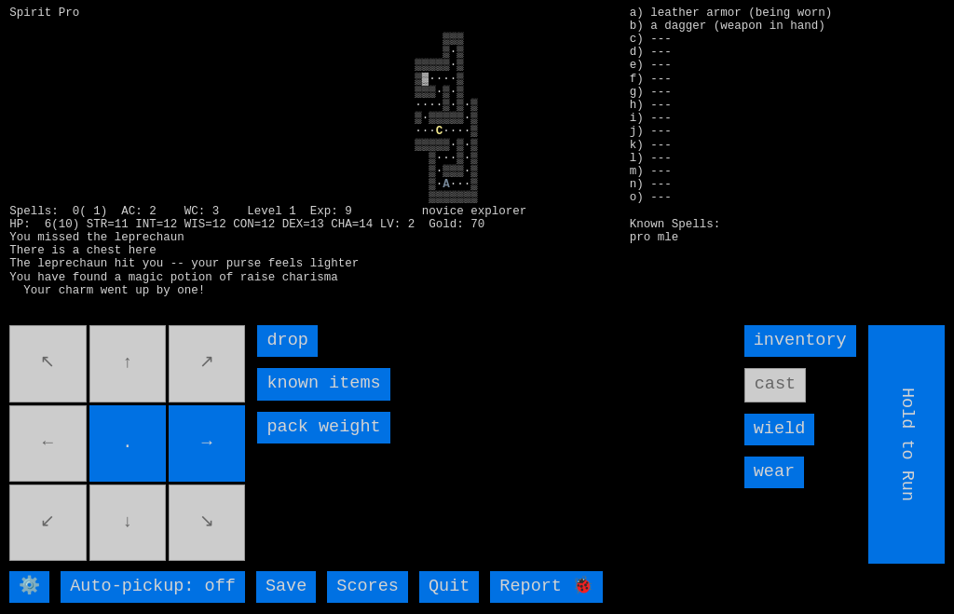
click at [59, 480] on movebuttons "↖ ↑ ↗ ← . → ↙ ↓ ↘" at bounding box center [128, 444] width 238 height 238
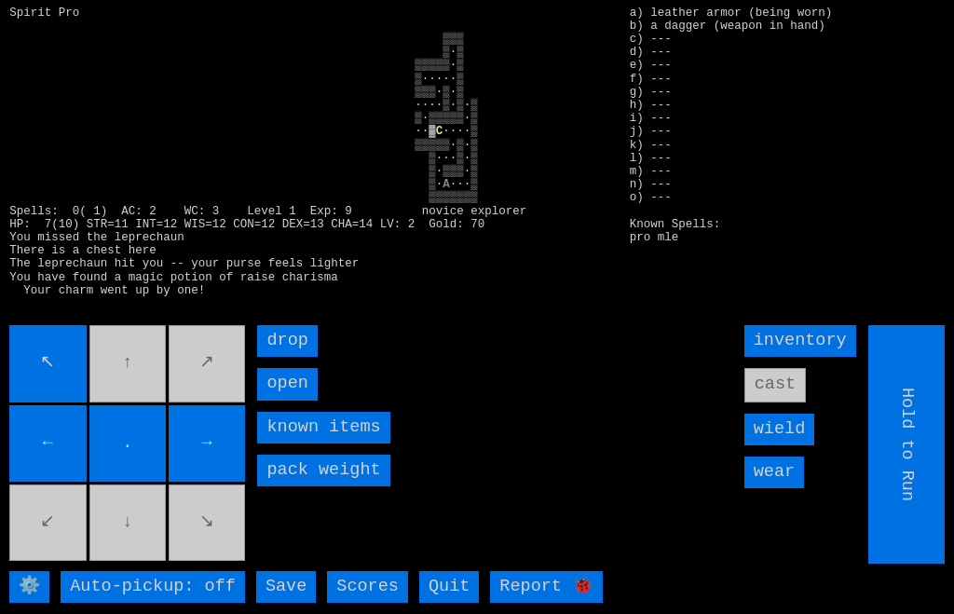
click at [207, 482] on input "→" at bounding box center [207, 443] width 76 height 76
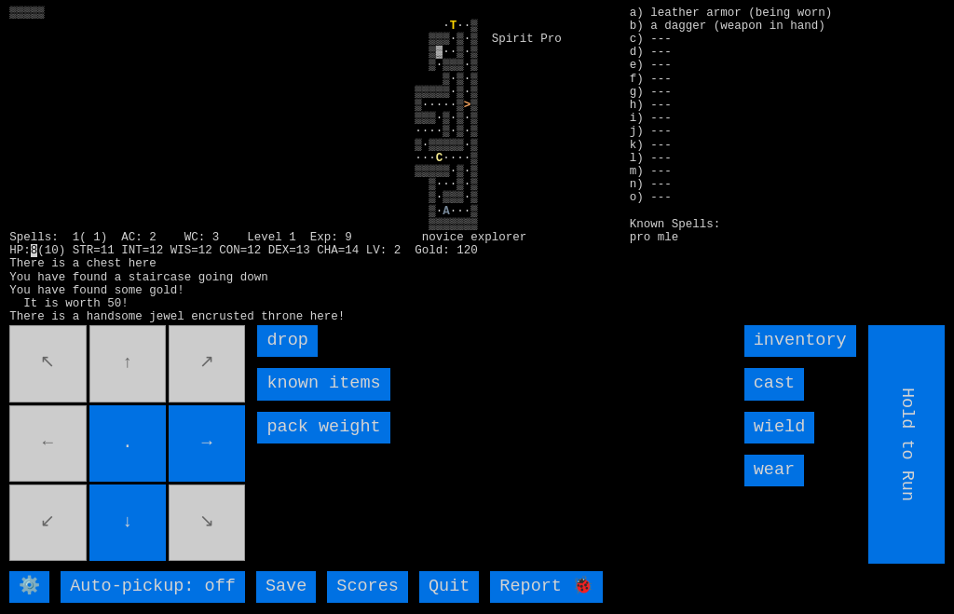
click at [72, 464] on movebuttons "↖ ↑ ↗ ← . → ↙ ↓ ↘" at bounding box center [128, 444] width 238 height 238
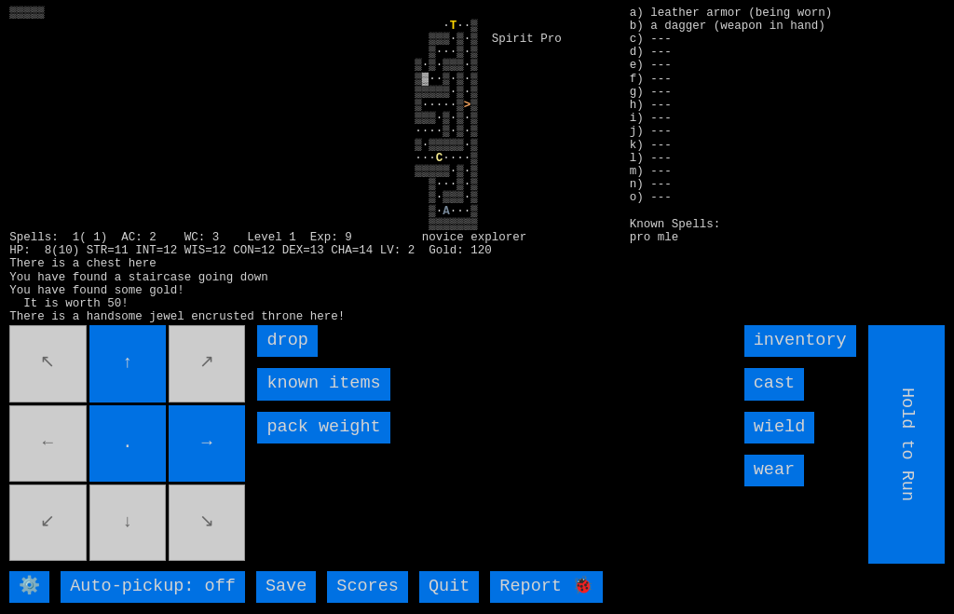
click at [63, 464] on movebuttons "↖ ↑ ↗ ← . → ↙ ↓ ↘" at bounding box center [128, 444] width 238 height 238
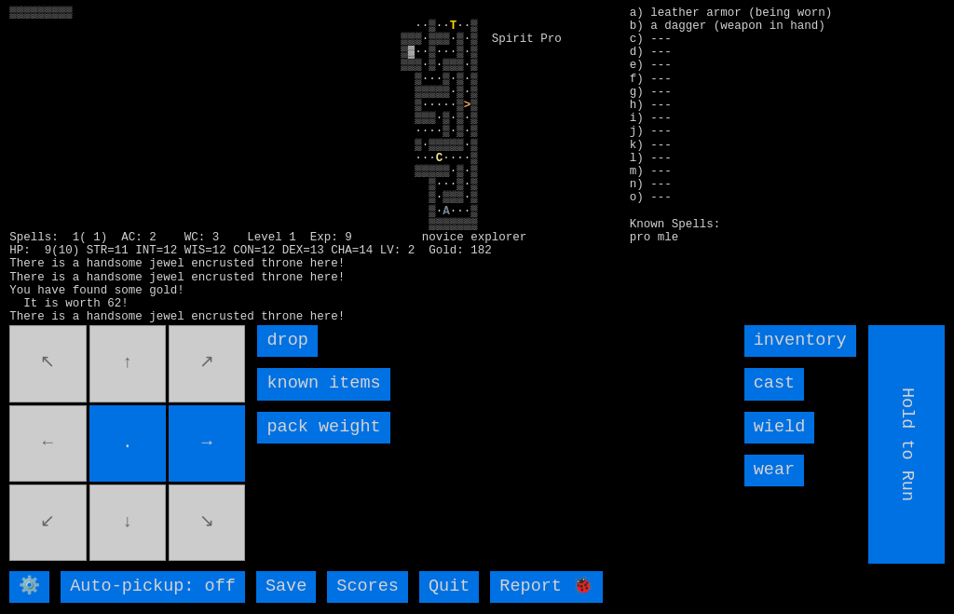
click at [73, 465] on movebuttons "↖ ↑ ↗ ← . → ↙ ↓ ↘" at bounding box center [128, 444] width 238 height 238
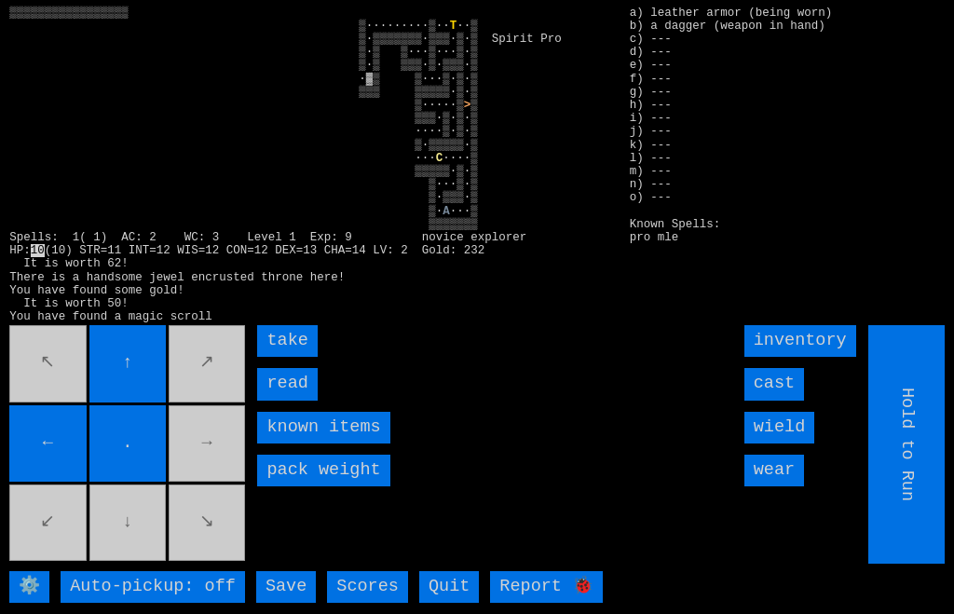
click at [269, 400] on input "read" at bounding box center [287, 384] width 60 height 32
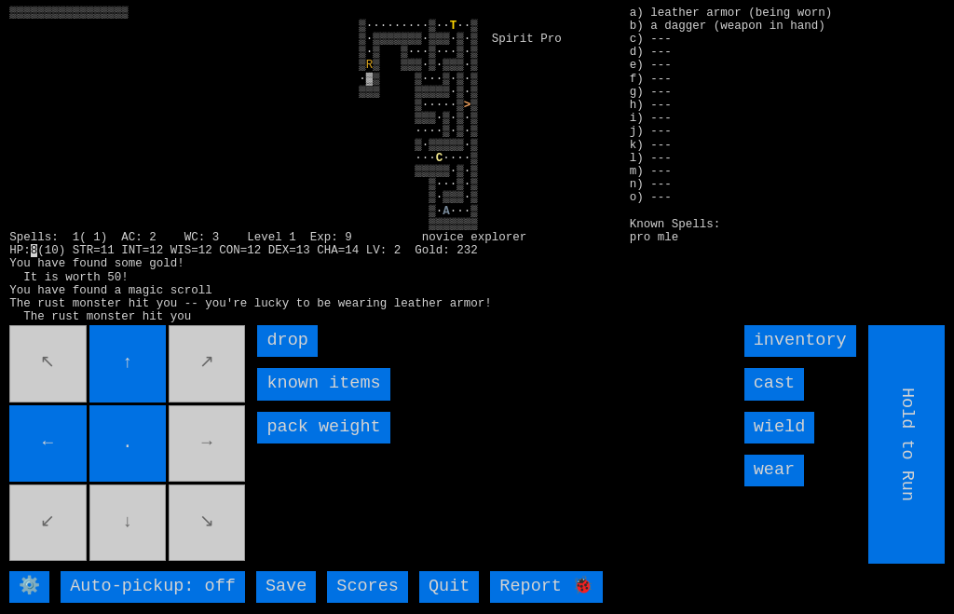
click at [786, 400] on input "cast" at bounding box center [774, 384] width 60 height 32
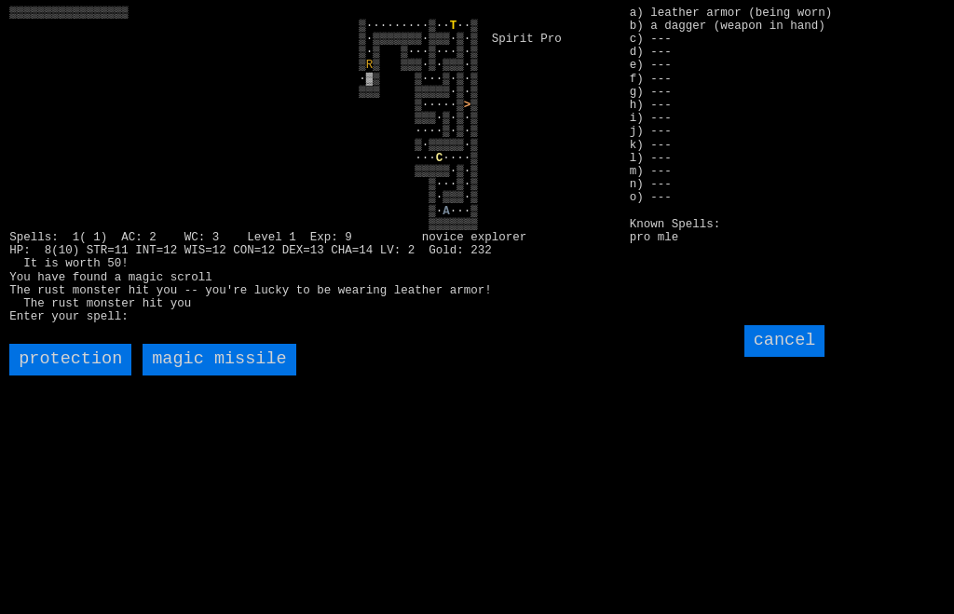
click at [196, 375] on missile "magic missile" at bounding box center [219, 360] width 153 height 32
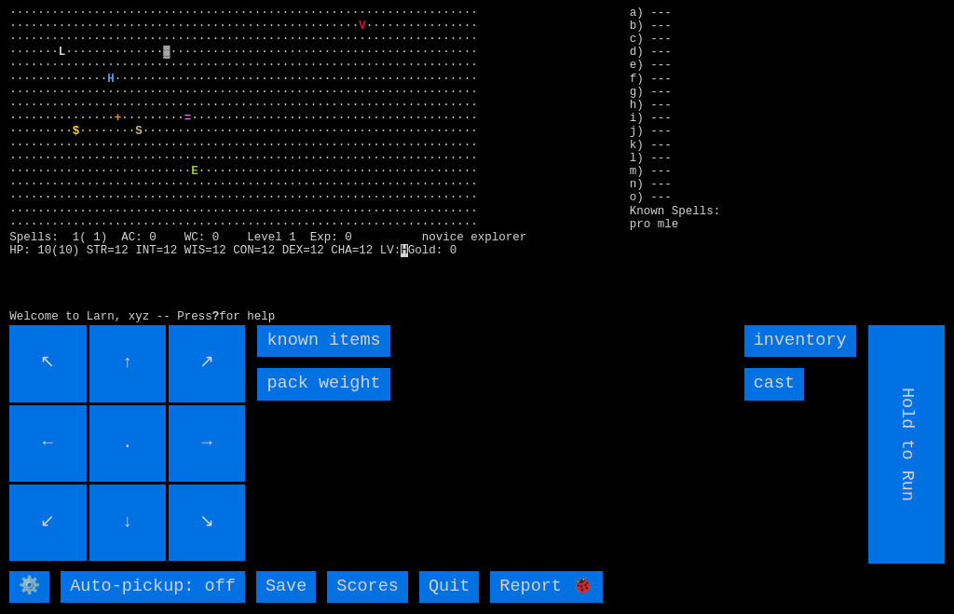
scroll to position [5, 0]
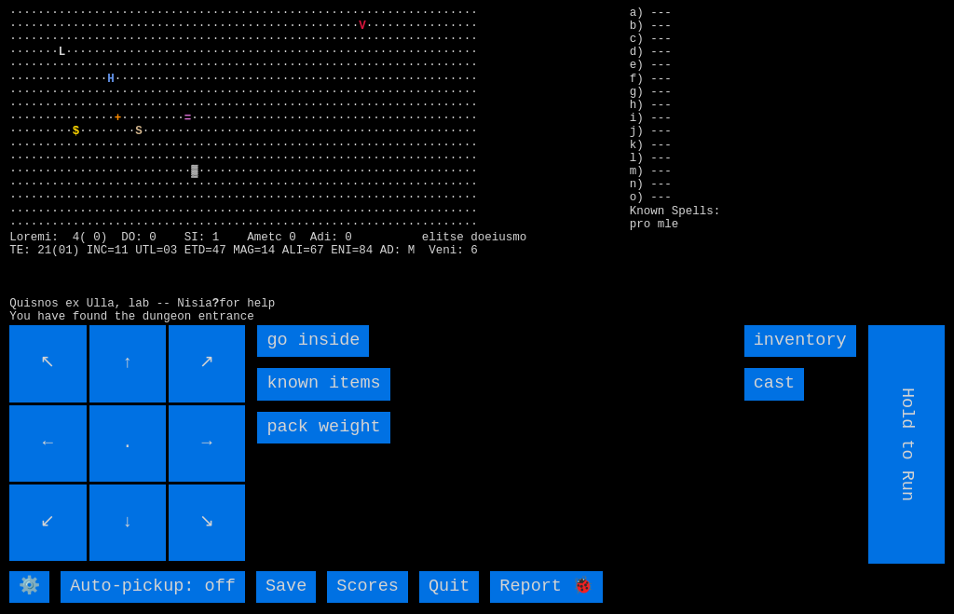
click at [273, 357] on inside "go inside" at bounding box center [313, 341] width 112 height 32
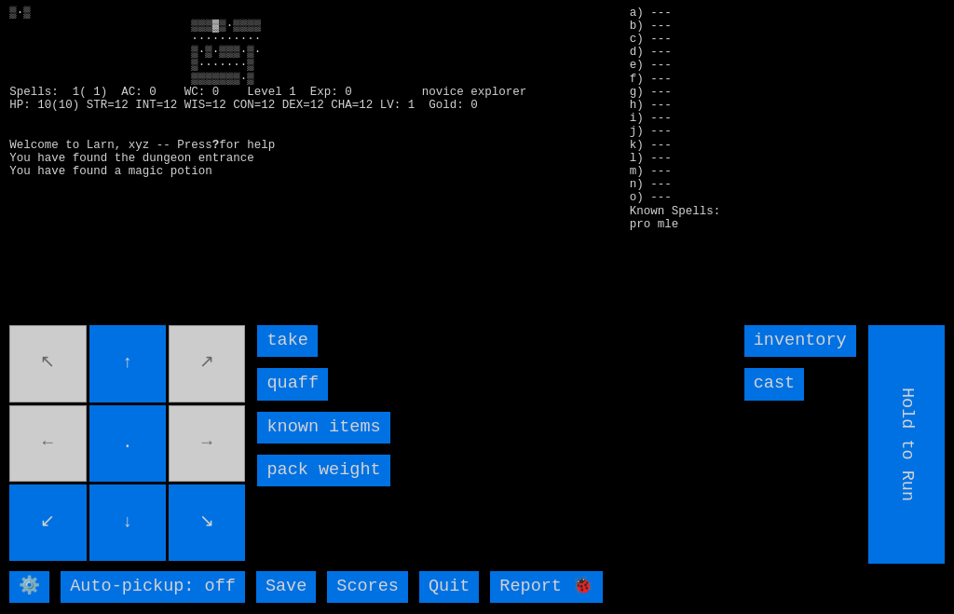
click at [267, 400] on input "quaff" at bounding box center [292, 384] width 71 height 32
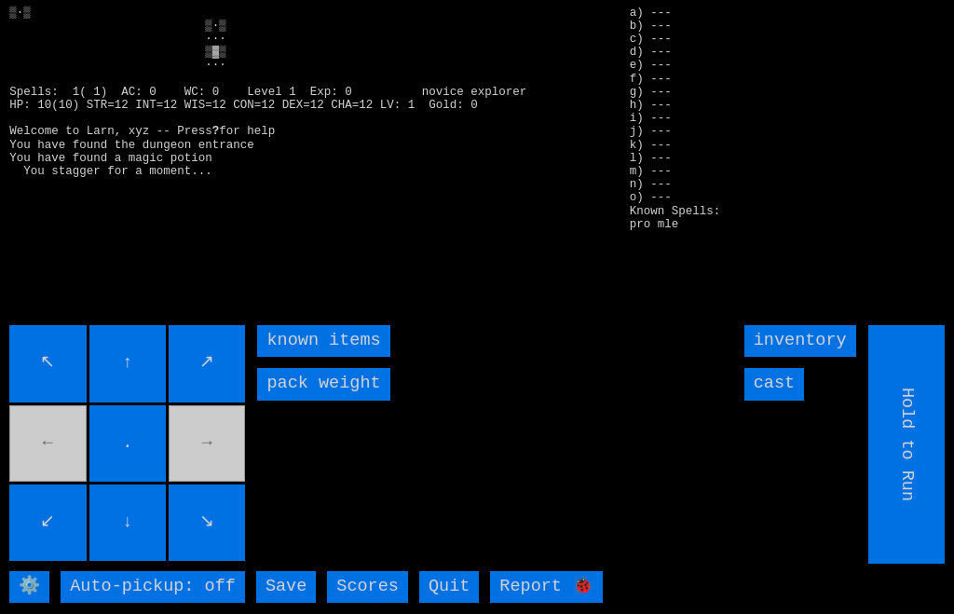
click at [59, 479] on movebuttons "↖ ↑ ↗ ← . → ↙ ↓ ↘" at bounding box center [128, 444] width 238 height 238
click at [75, 478] on movebuttons "↖ ↑ ↗ ← . → ↙ ↓ ↘" at bounding box center [128, 444] width 238 height 238
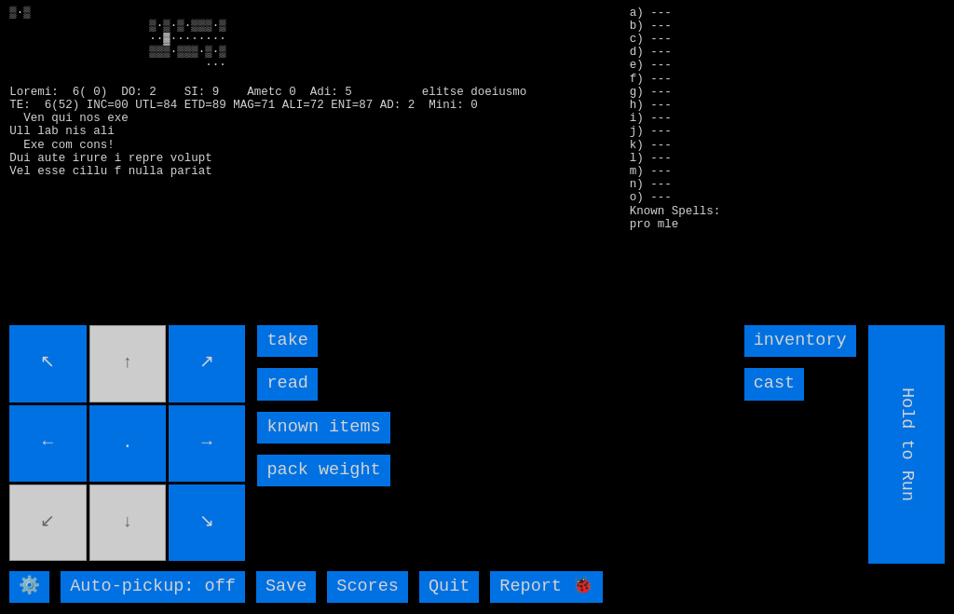
click at [275, 400] on input "read" at bounding box center [287, 384] width 60 height 32
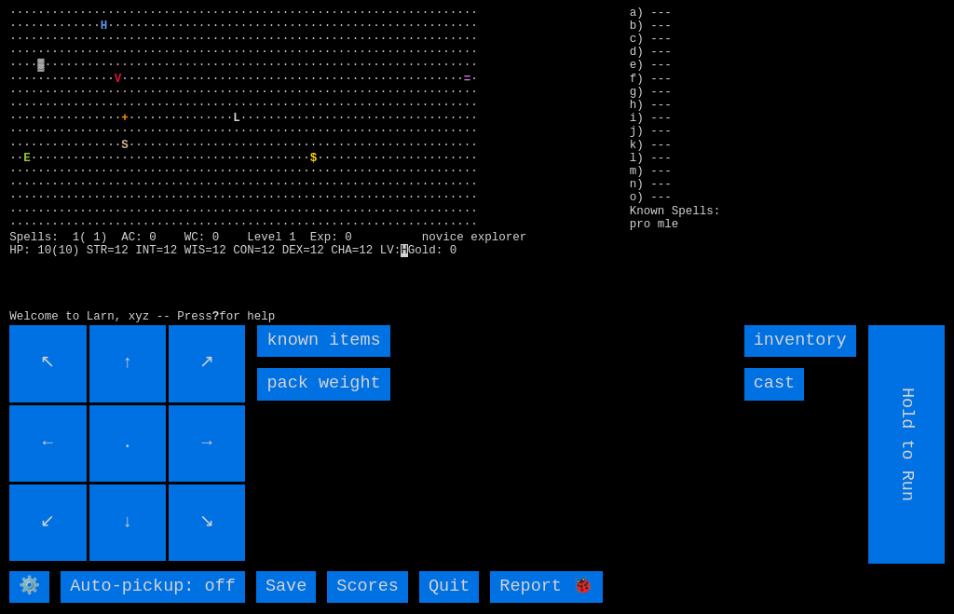
scroll to position [5, 0]
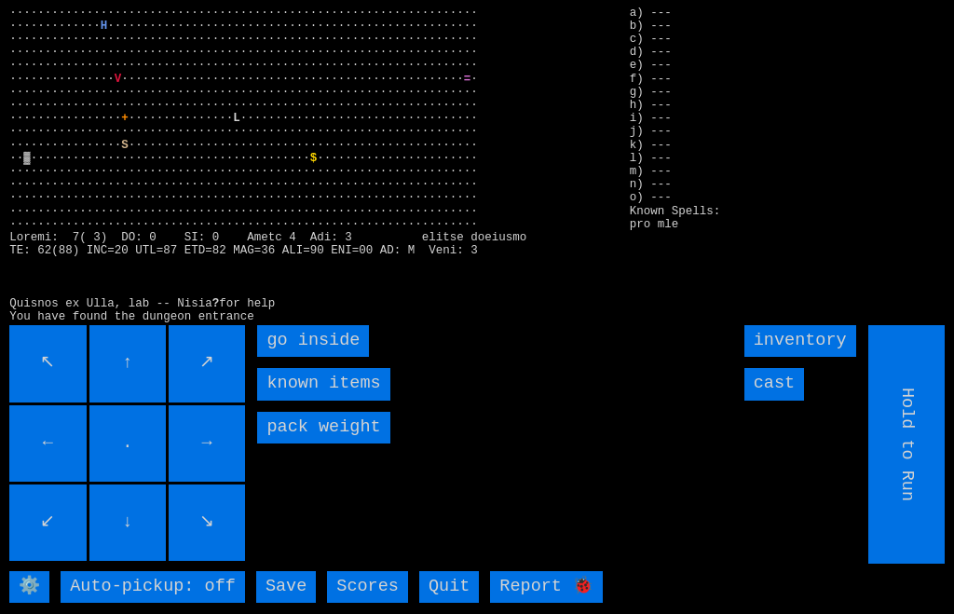
click at [279, 357] on inside "go inside" at bounding box center [313, 341] width 112 height 32
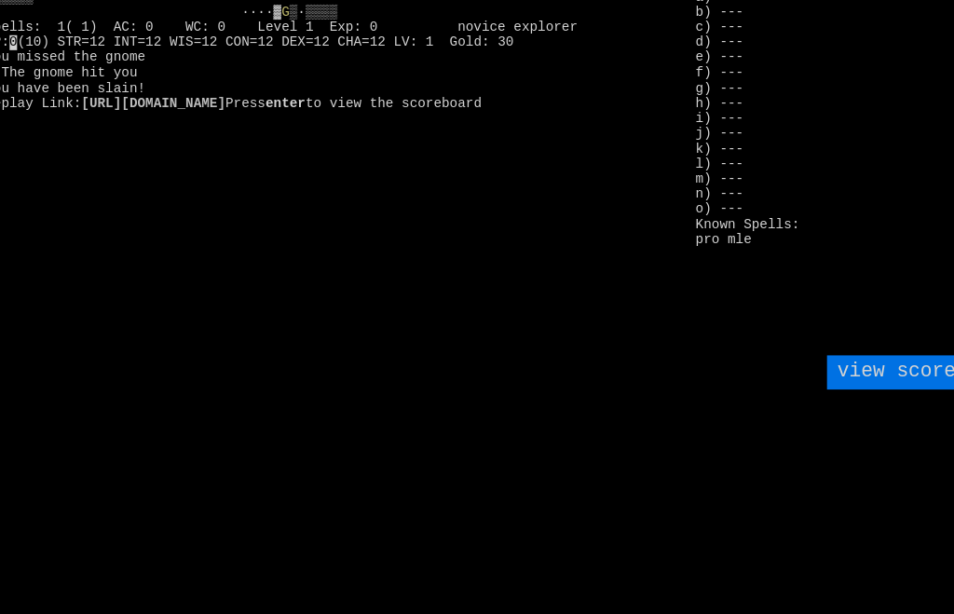
scroll to position [4, 0]
